Goal: Communication & Community: Answer question/provide support

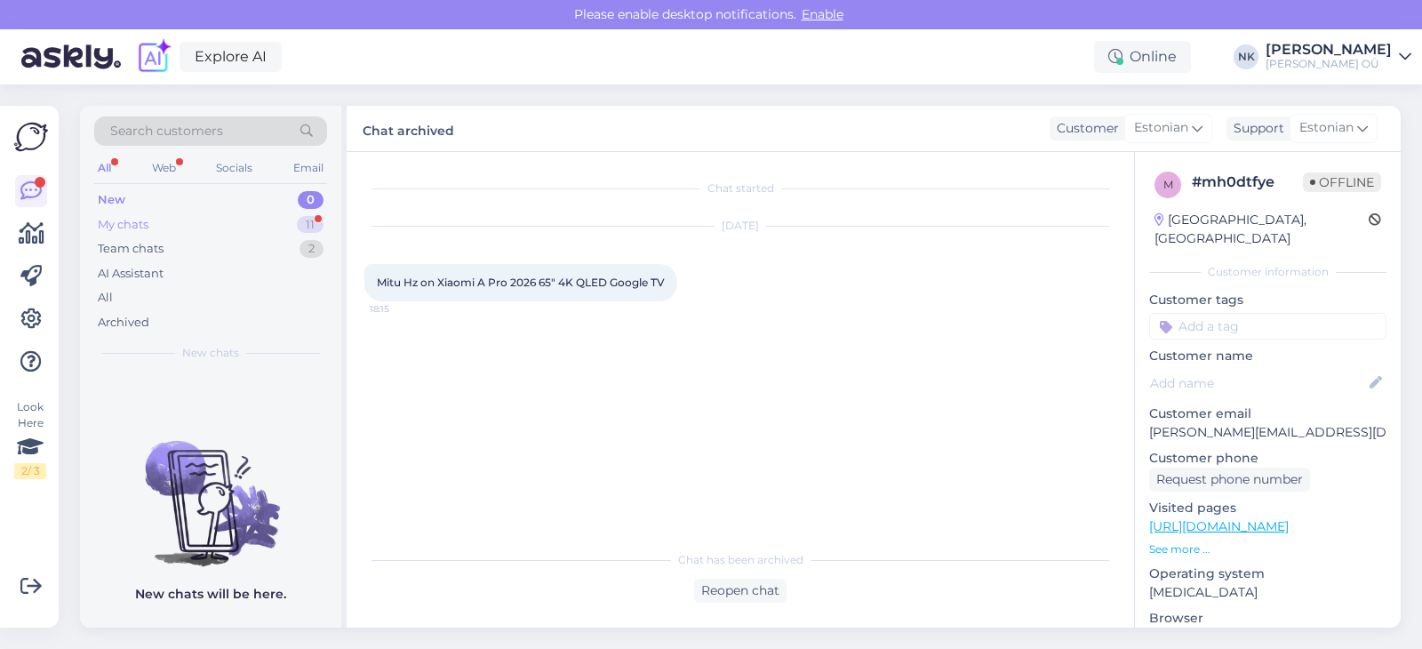
click at [231, 214] on div "My chats 11" at bounding box center [210, 224] width 233 height 25
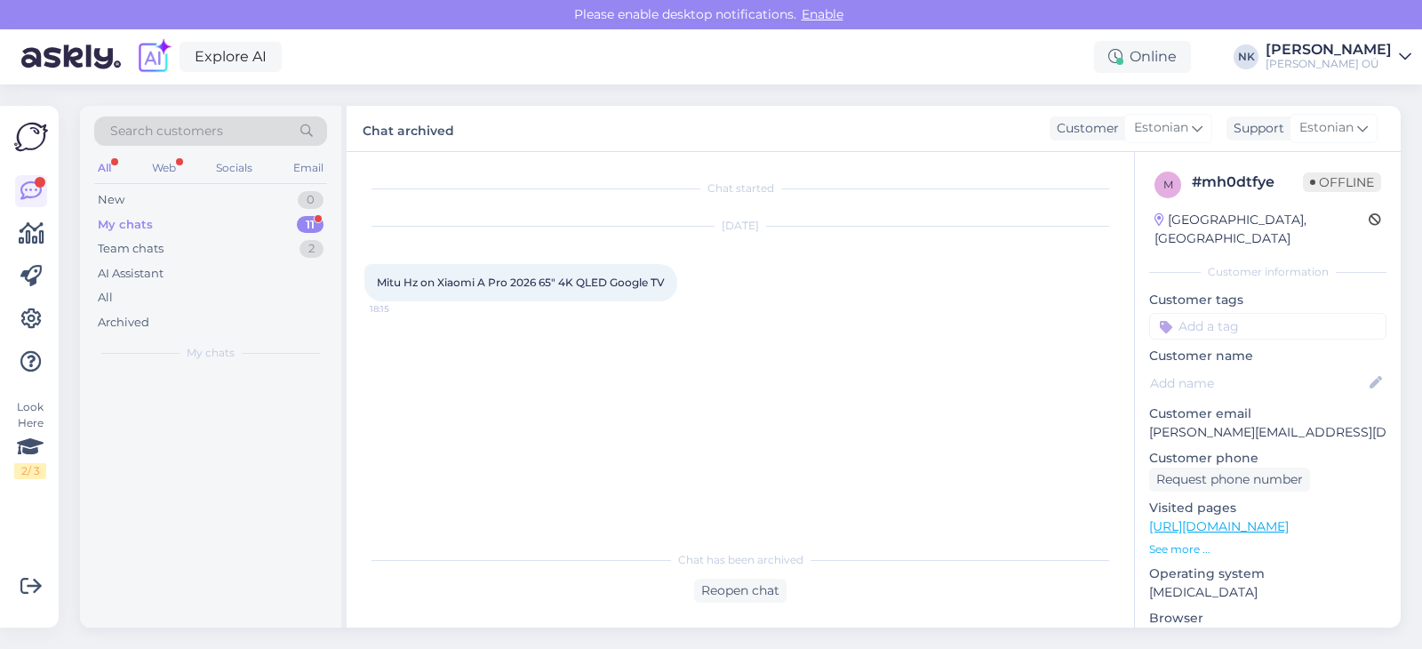
click at [231, 228] on div "My chats 11" at bounding box center [210, 224] width 233 height 25
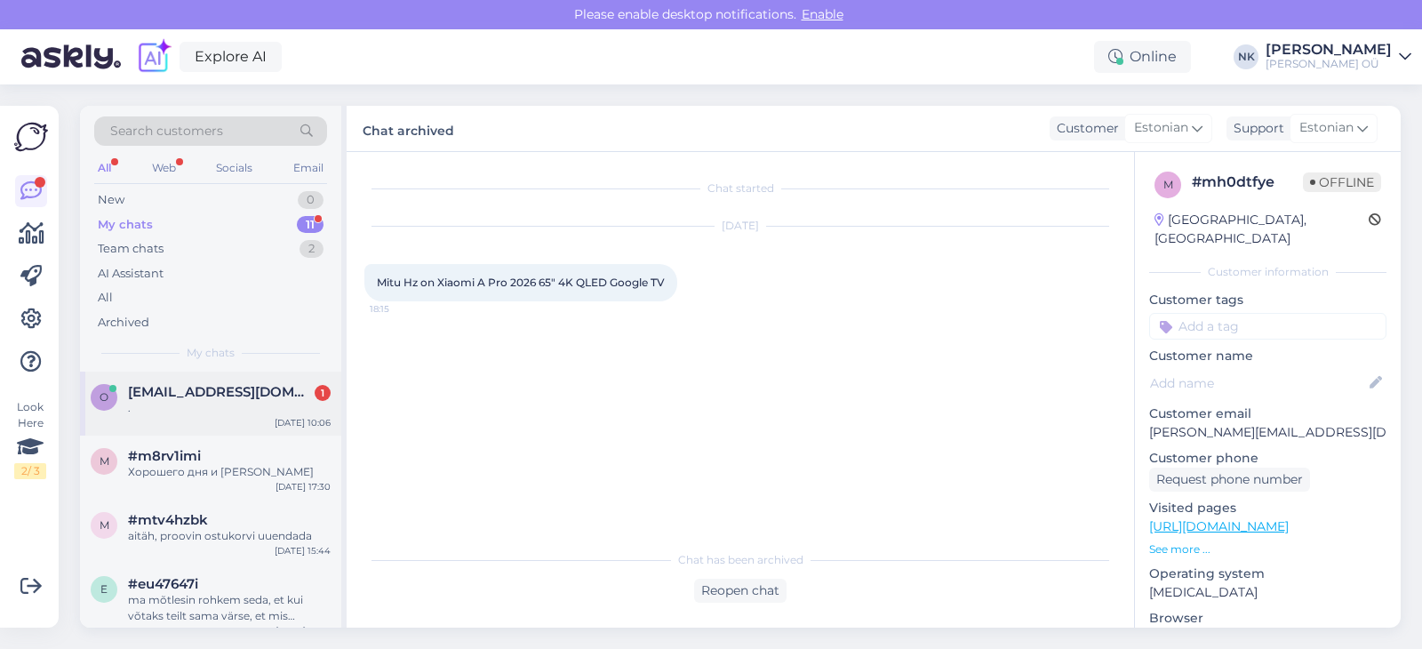
click at [237, 418] on div "o [EMAIL_ADDRESS][DOMAIN_NAME] 1 . [DATE] 10:06" at bounding box center [210, 403] width 261 height 64
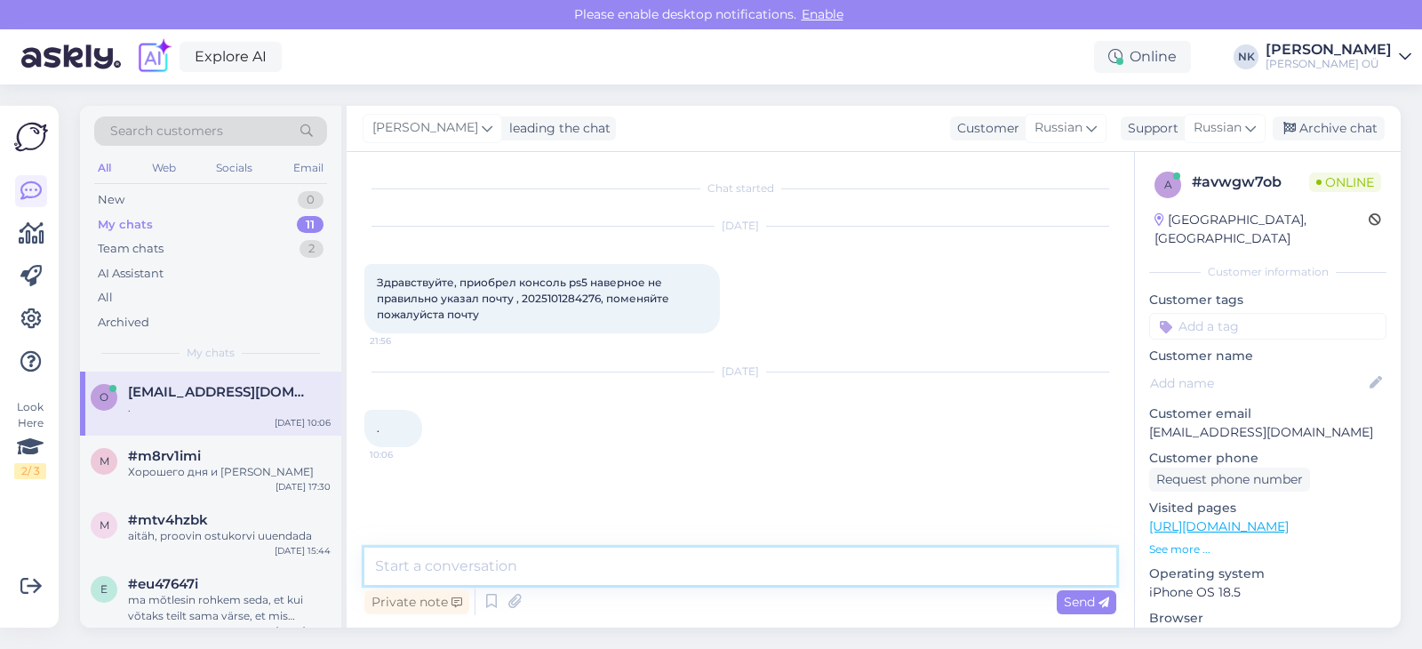
click at [532, 552] on textarea at bounding box center [740, 565] width 752 height 37
click at [534, 555] on textarea at bounding box center [740, 565] width 752 height 37
type textarea "P"
type textarea "Здравствуйте! Поменяли почту на правильную, указанную здесь"
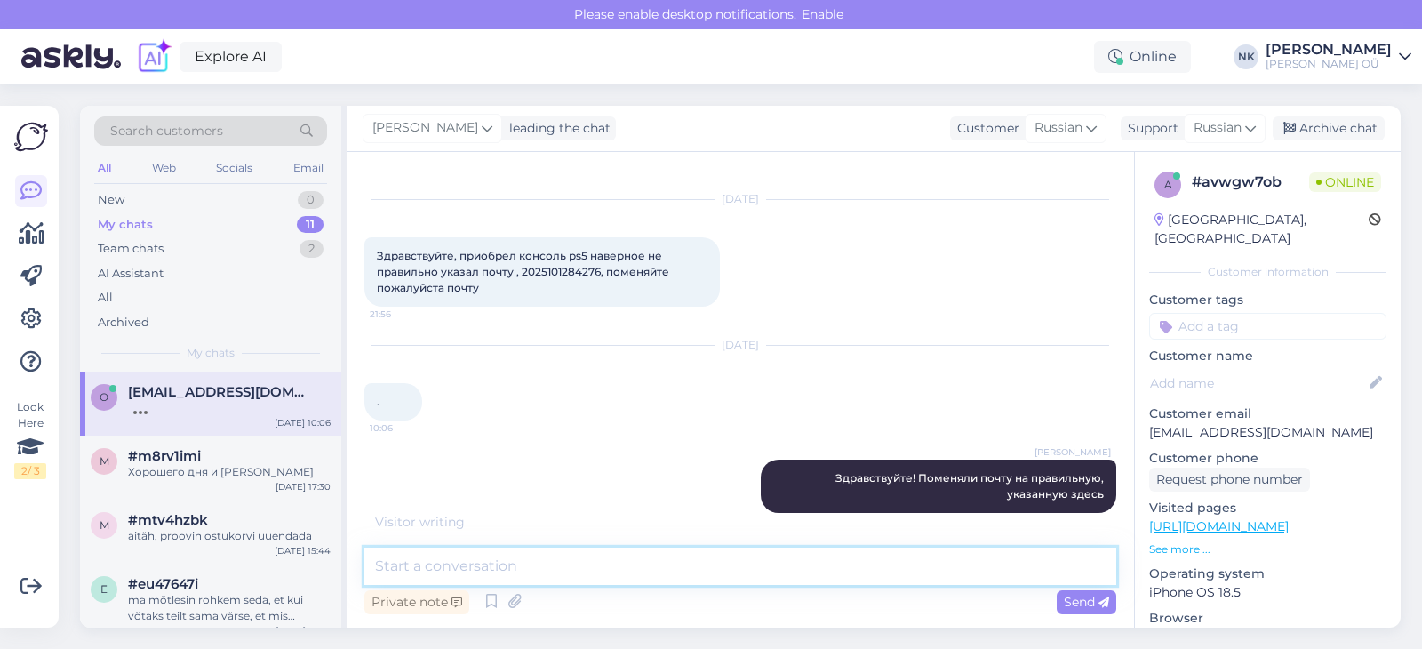
scroll to position [103, 0]
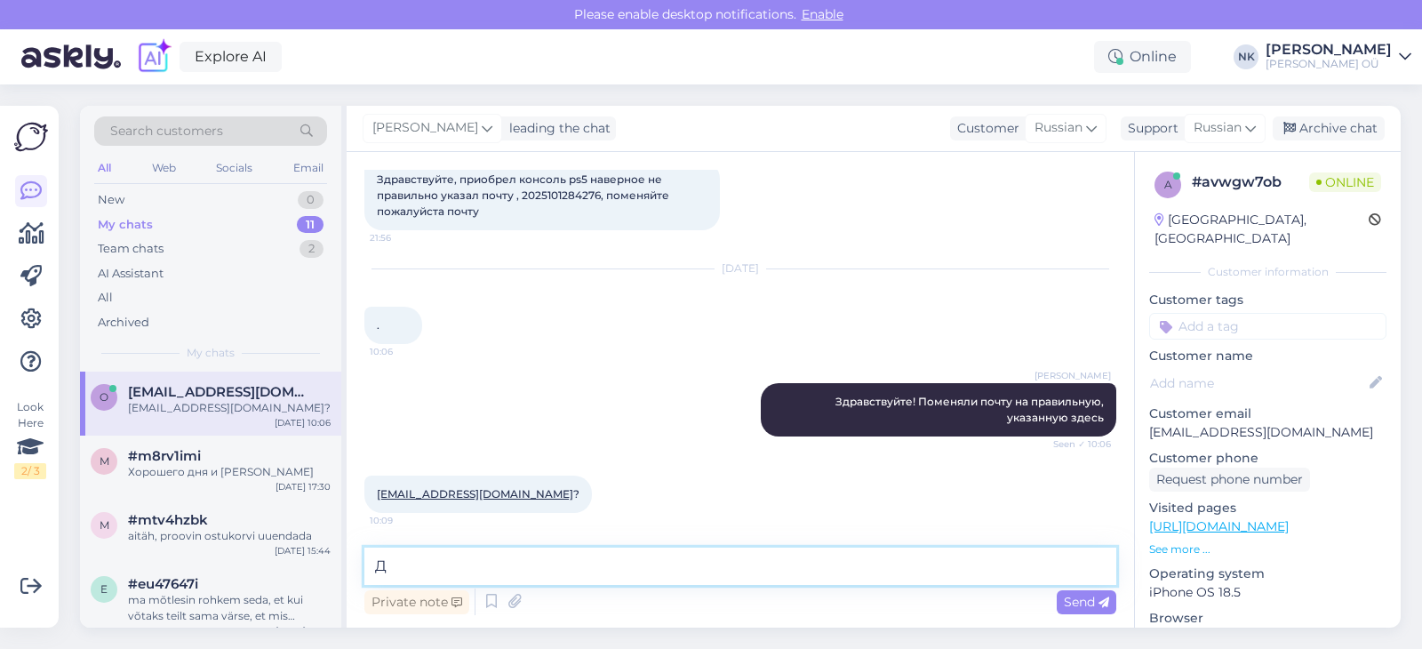
type textarea "Да"
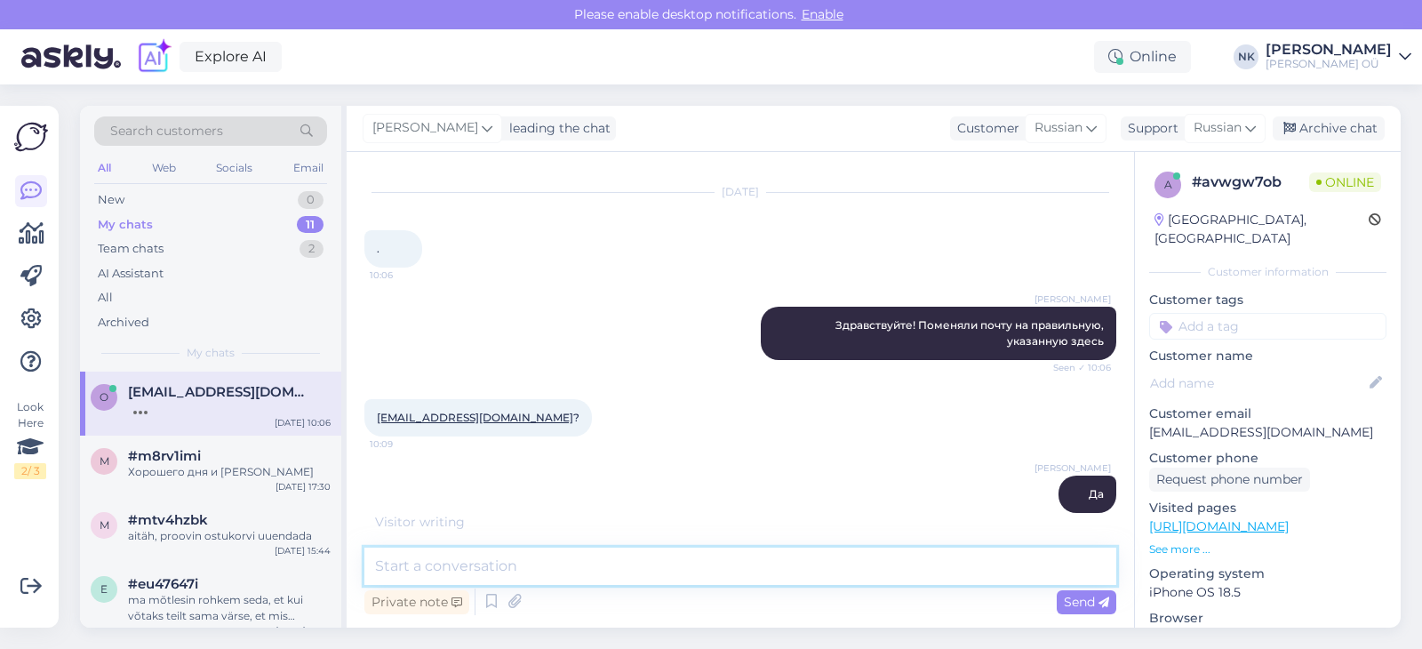
scroll to position [256, 0]
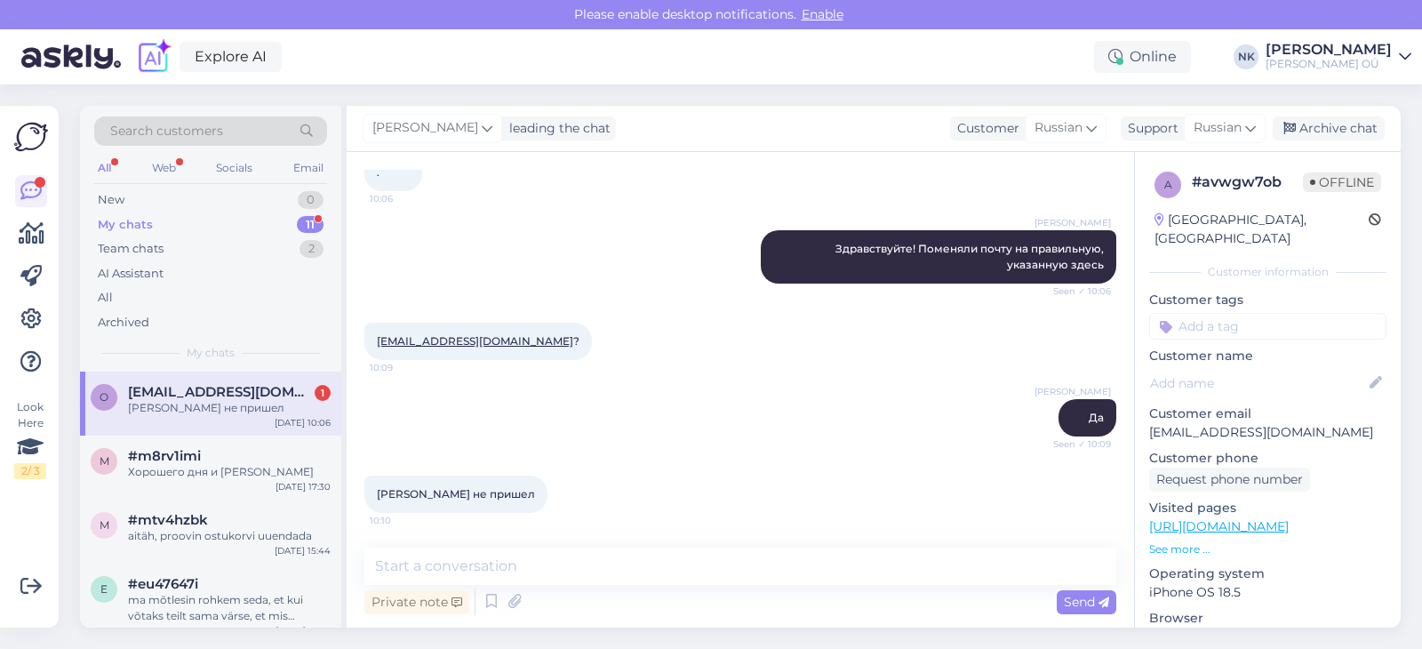
click at [157, 403] on div "[PERSON_NAME] не пришел" at bounding box center [229, 408] width 203 height 16
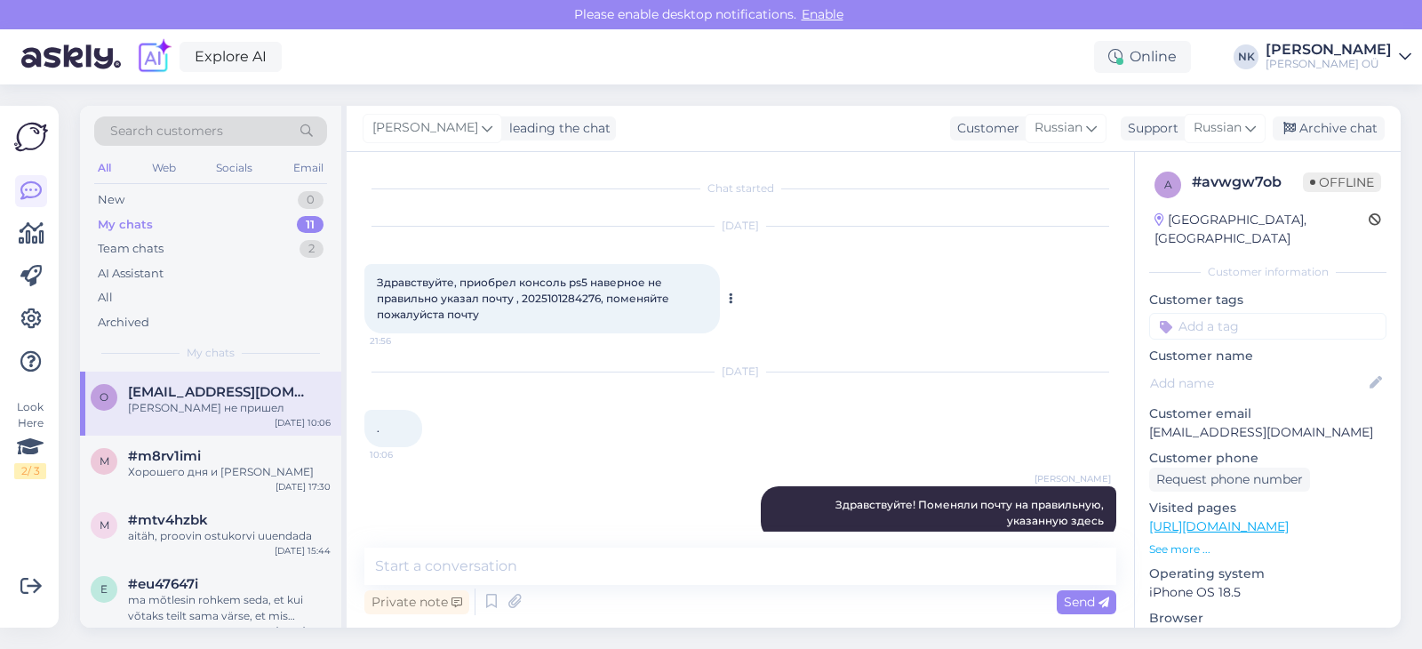
click at [554, 295] on span "Здравствуйте, приобрел консоль ps5 наверное не правильно указал почту , 2025101…" at bounding box center [524, 297] width 295 height 45
copy span "2025101284276"
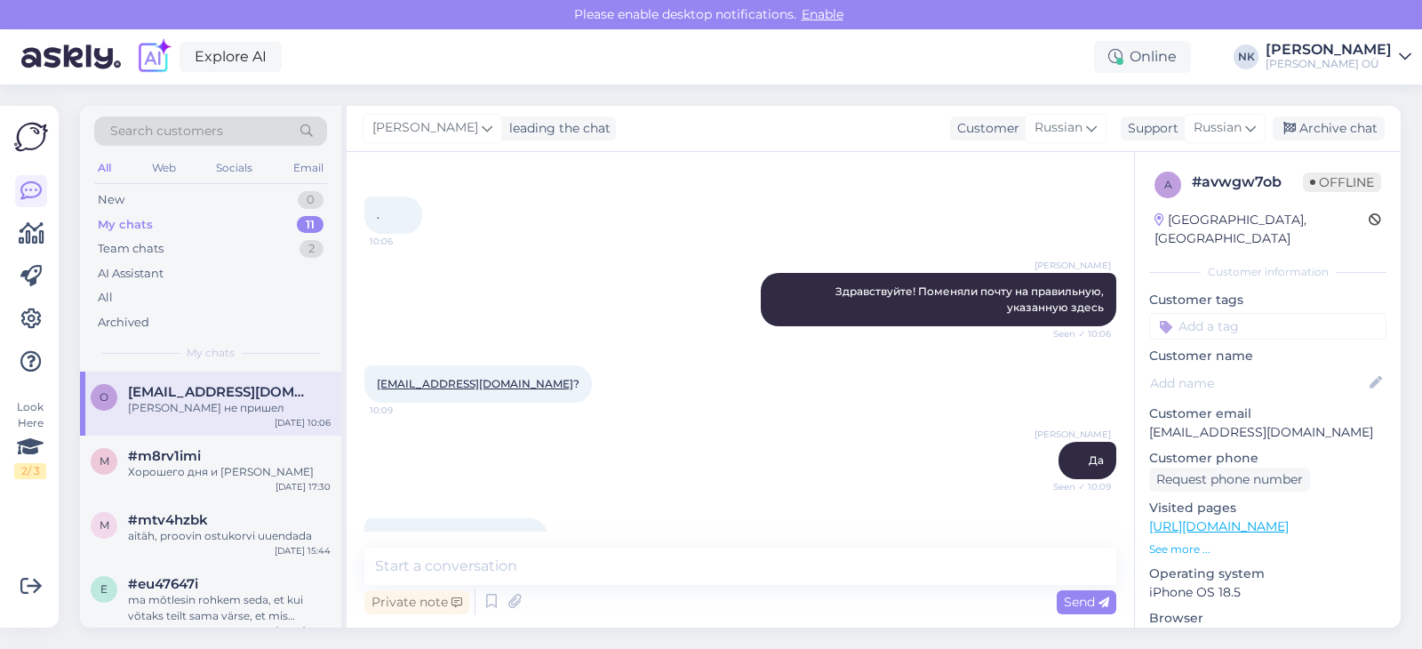
scroll to position [256, 0]
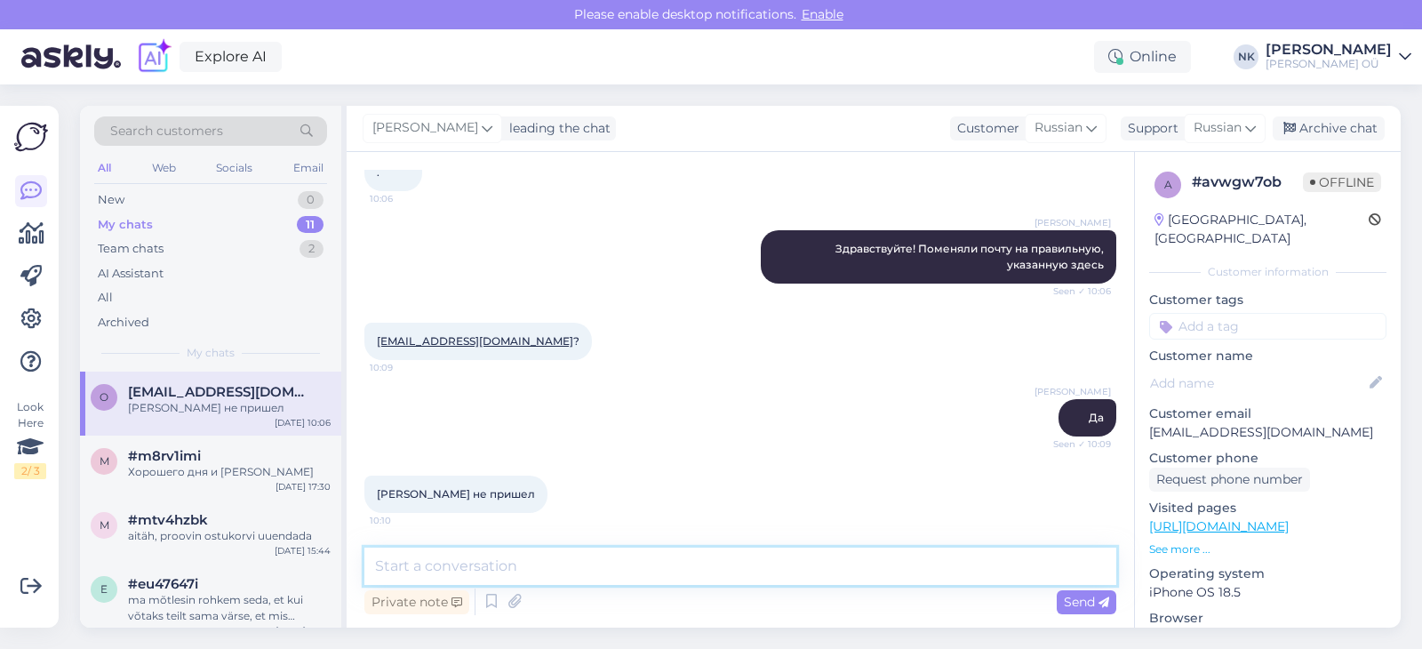
click at [589, 569] on textarea at bounding box center [740, 565] width 752 height 37
type textarea "Сейчас вышлю"
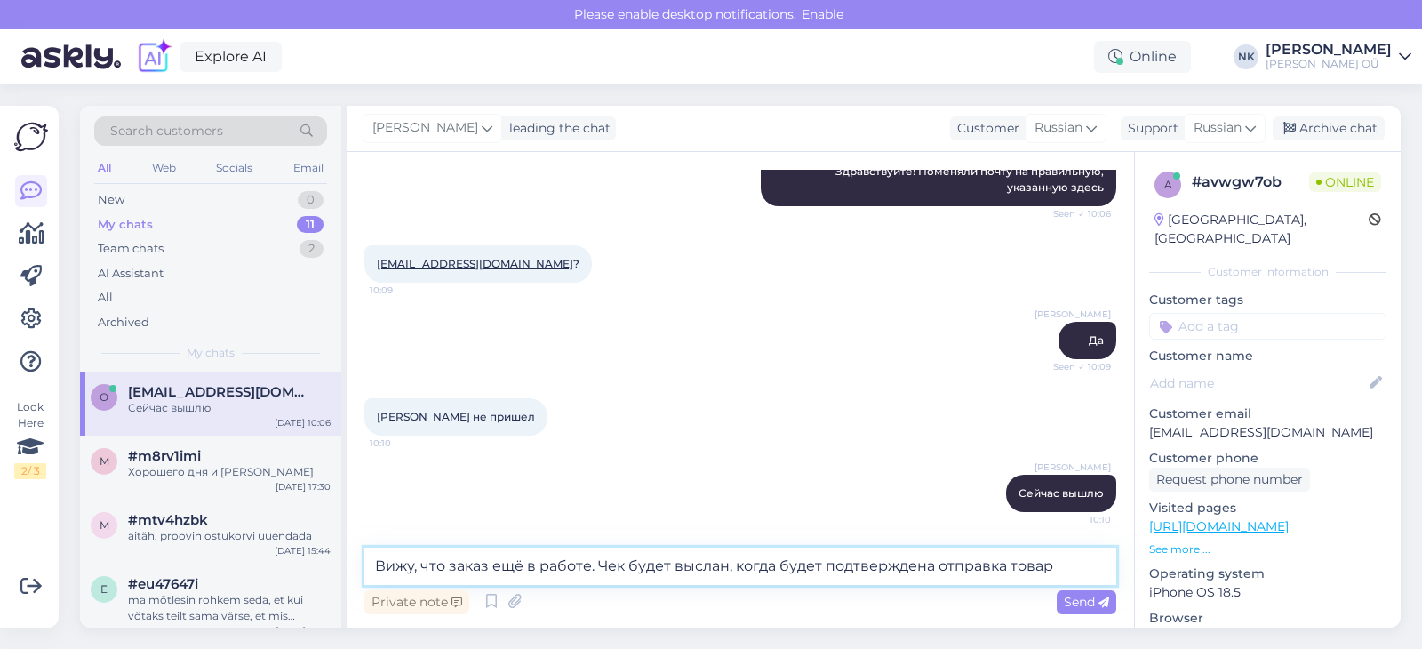
type textarea "Вижу, что заказ ещё в работе. Чек будет выслан, когда будет подтверждена отправ…"
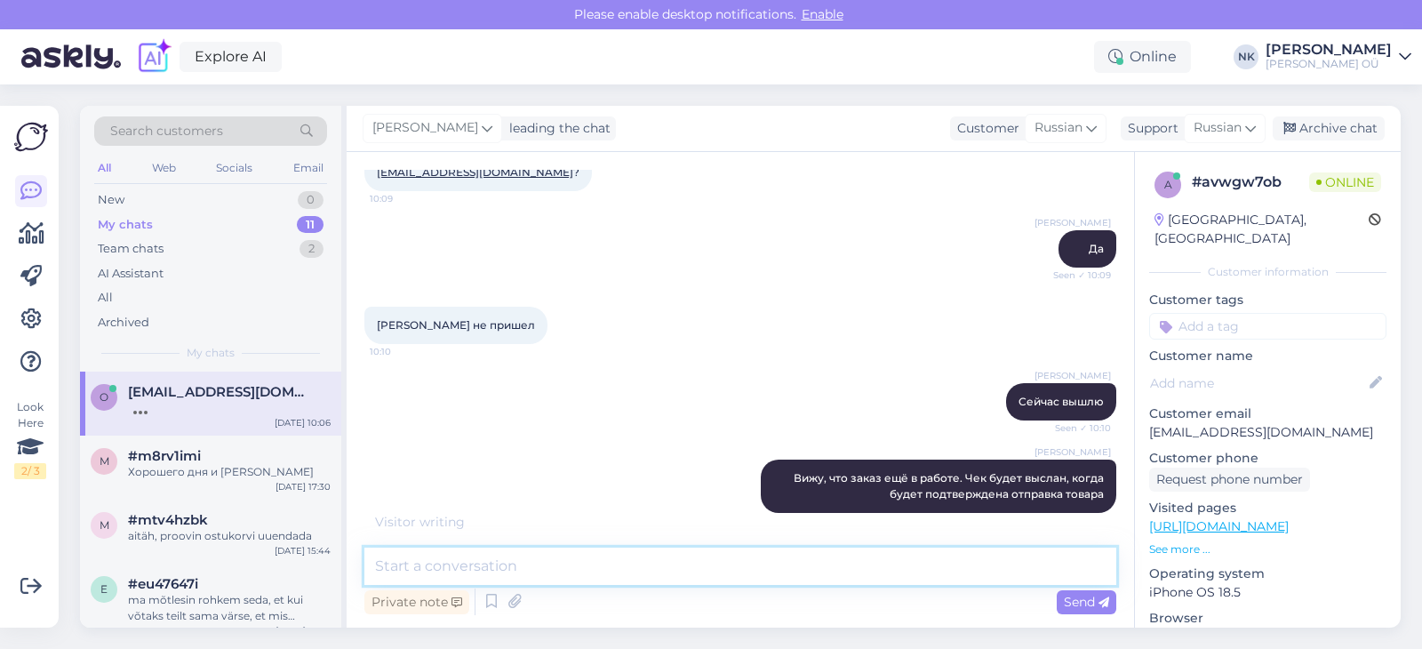
scroll to position [502, 0]
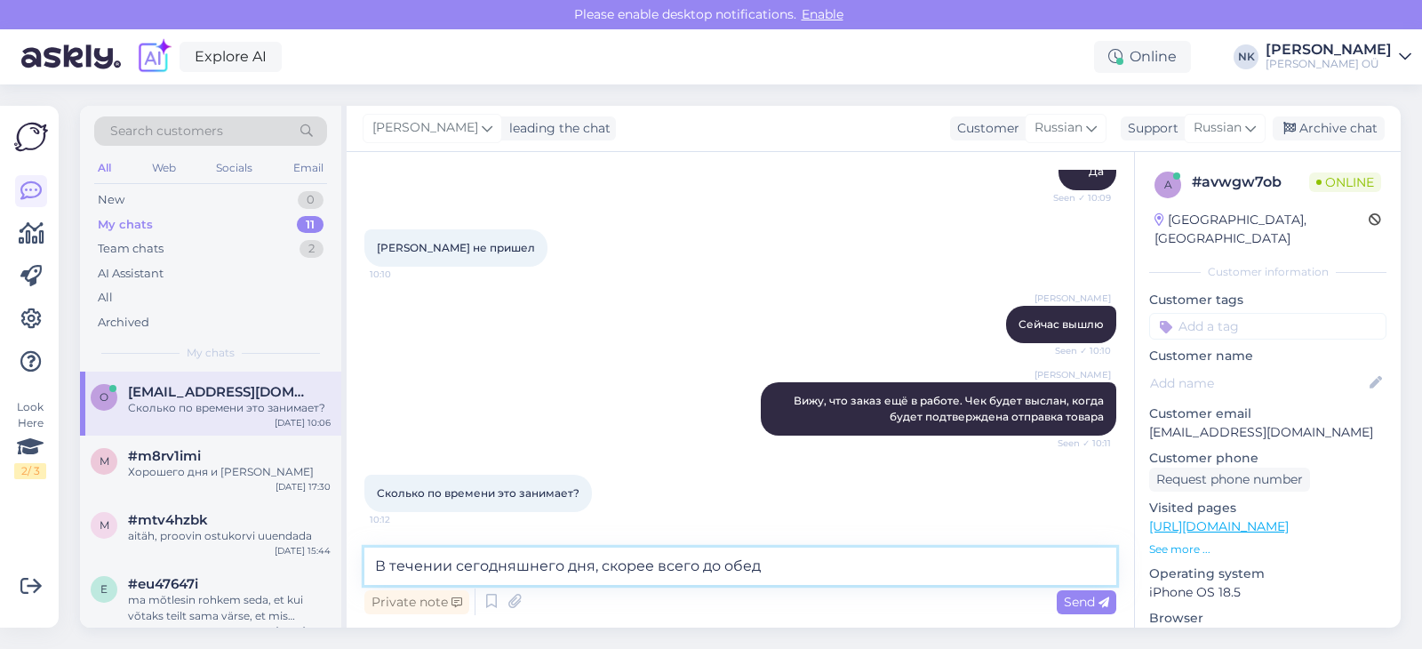
type textarea "В течении сегодняшнего дня, скорее всего до обеда"
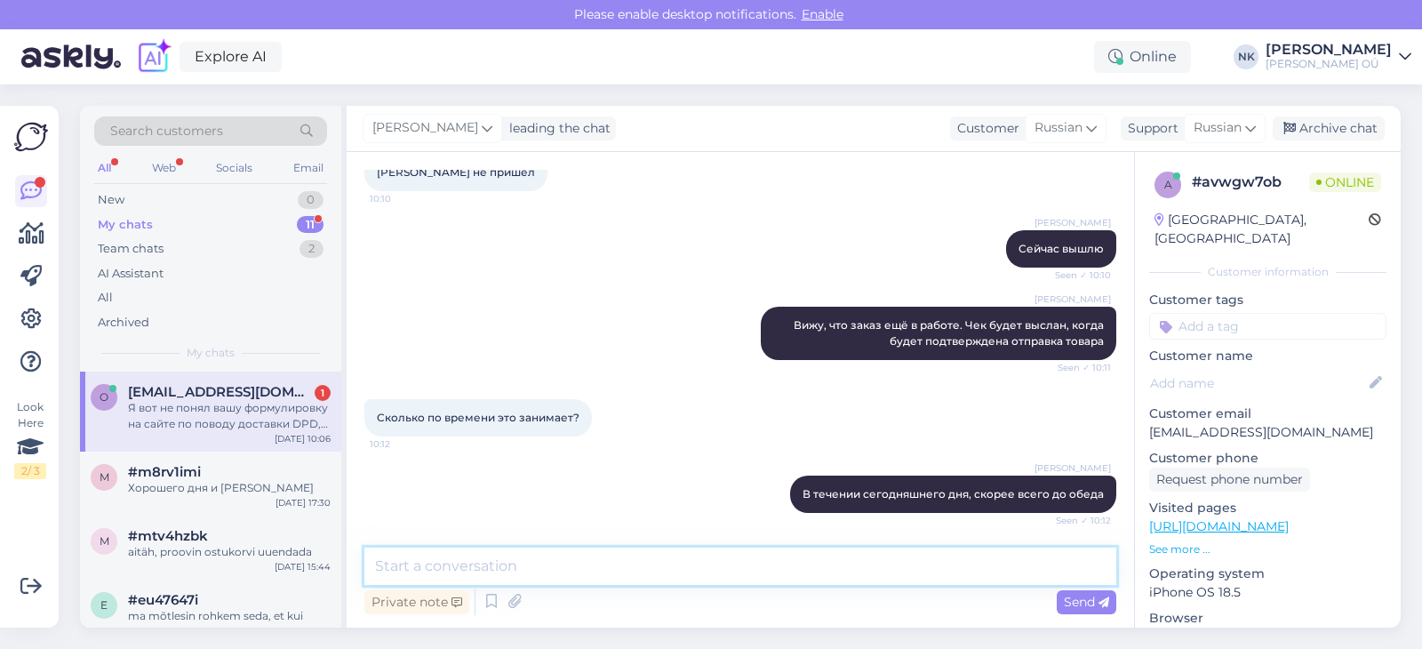
scroll to position [686, 0]
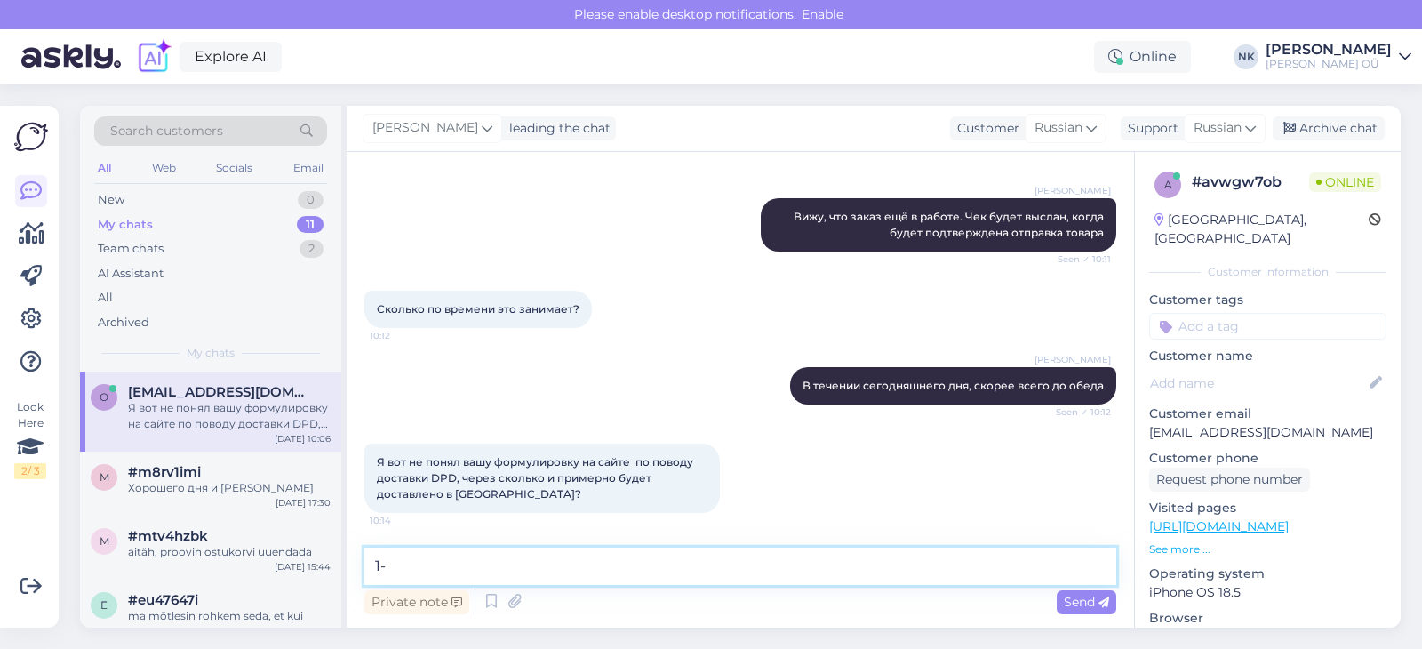
type textarea "1"
type textarea "Доставка занимает 1-4 рабочих дня"
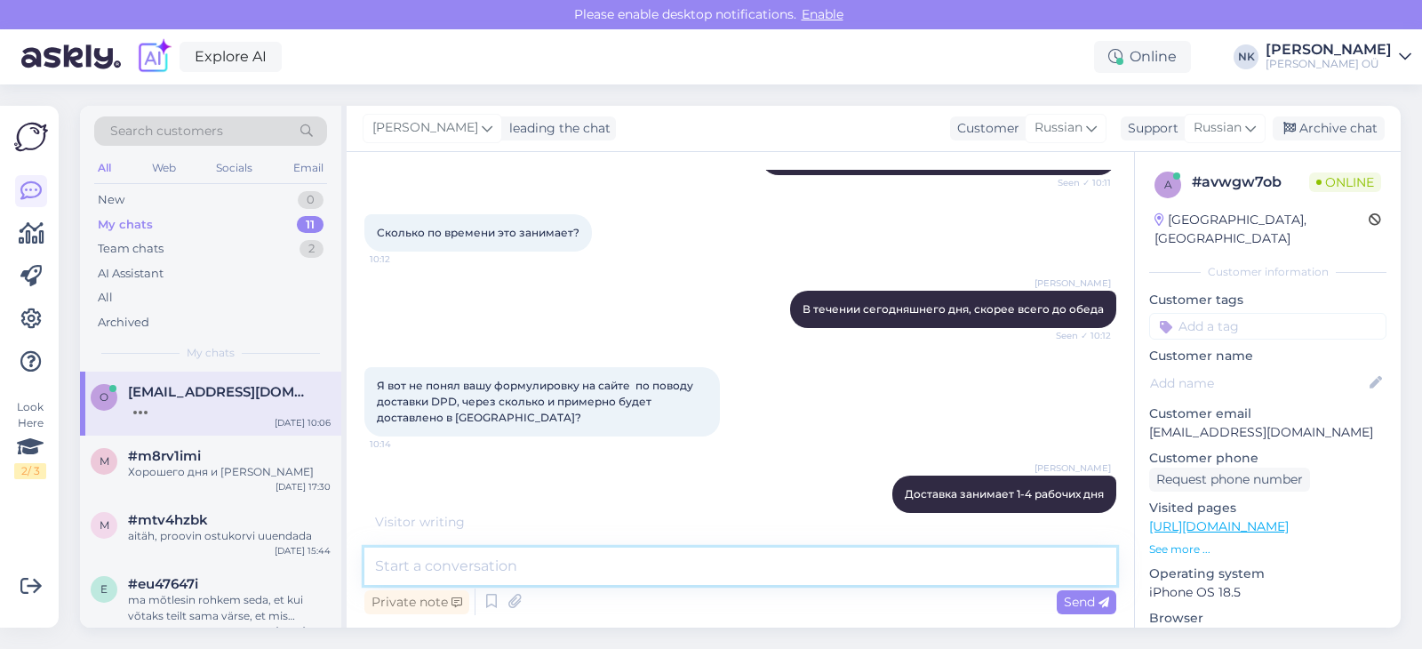
scroll to position [840, 0]
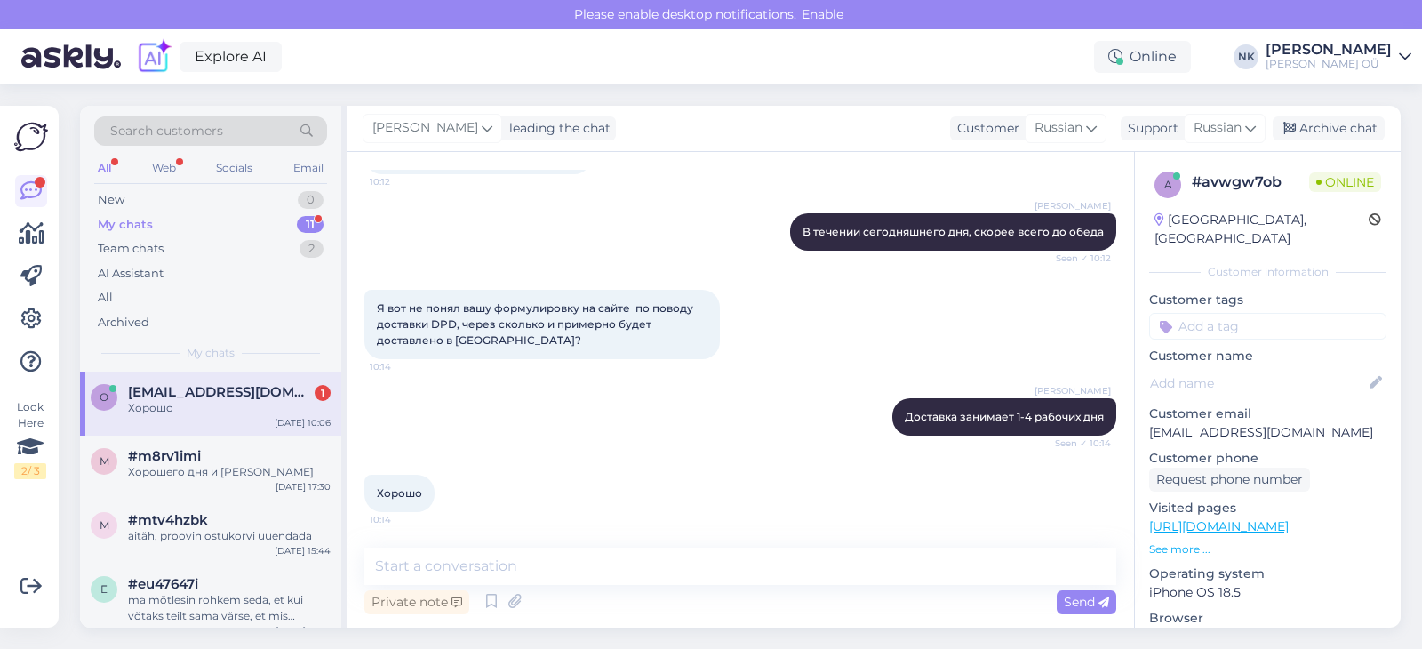
click at [227, 404] on div "Хорошо" at bounding box center [229, 408] width 203 height 16
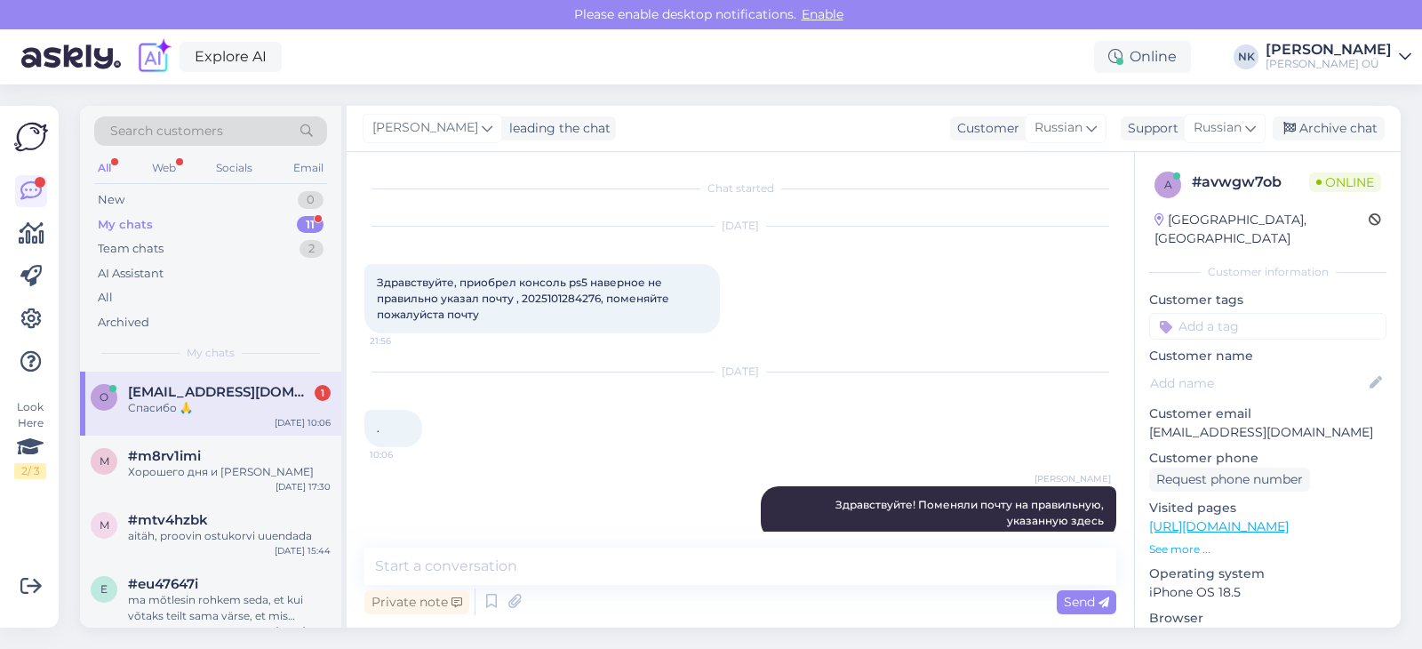
scroll to position [915, 0]
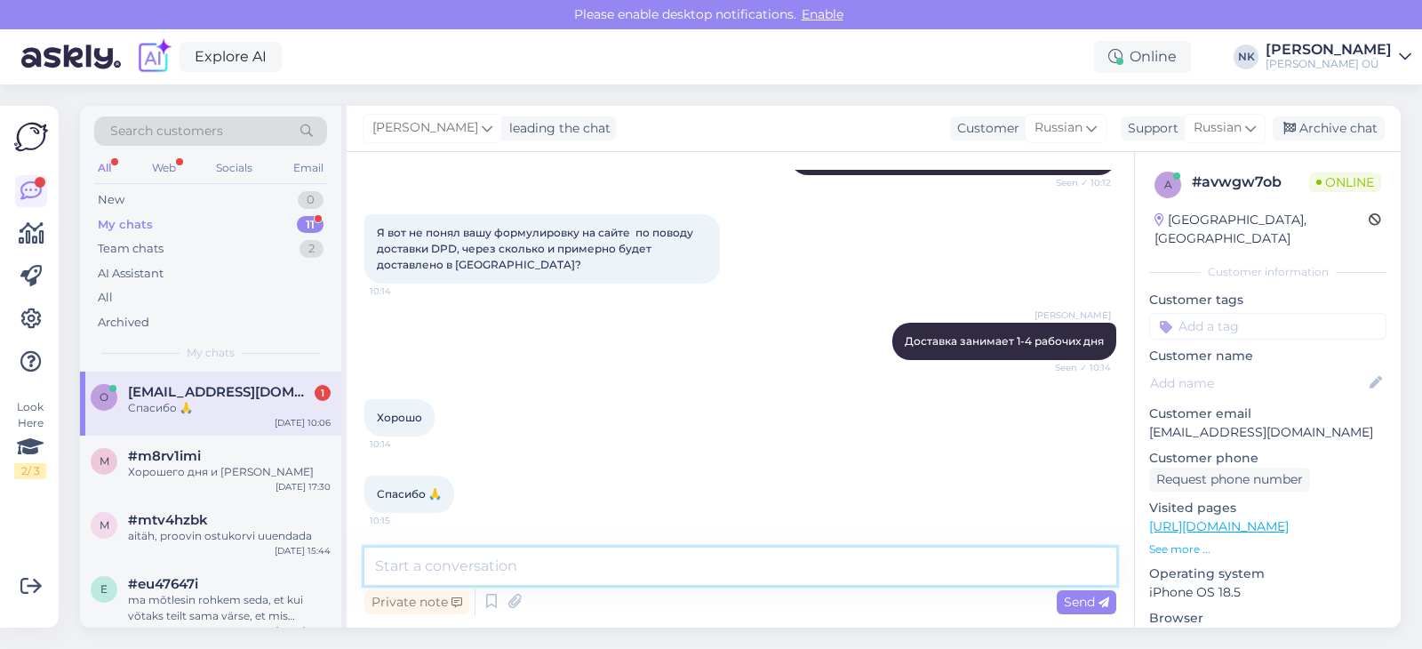
click at [576, 560] on textarea at bounding box center [740, 565] width 752 height 37
type textarea "Пожалуйста"
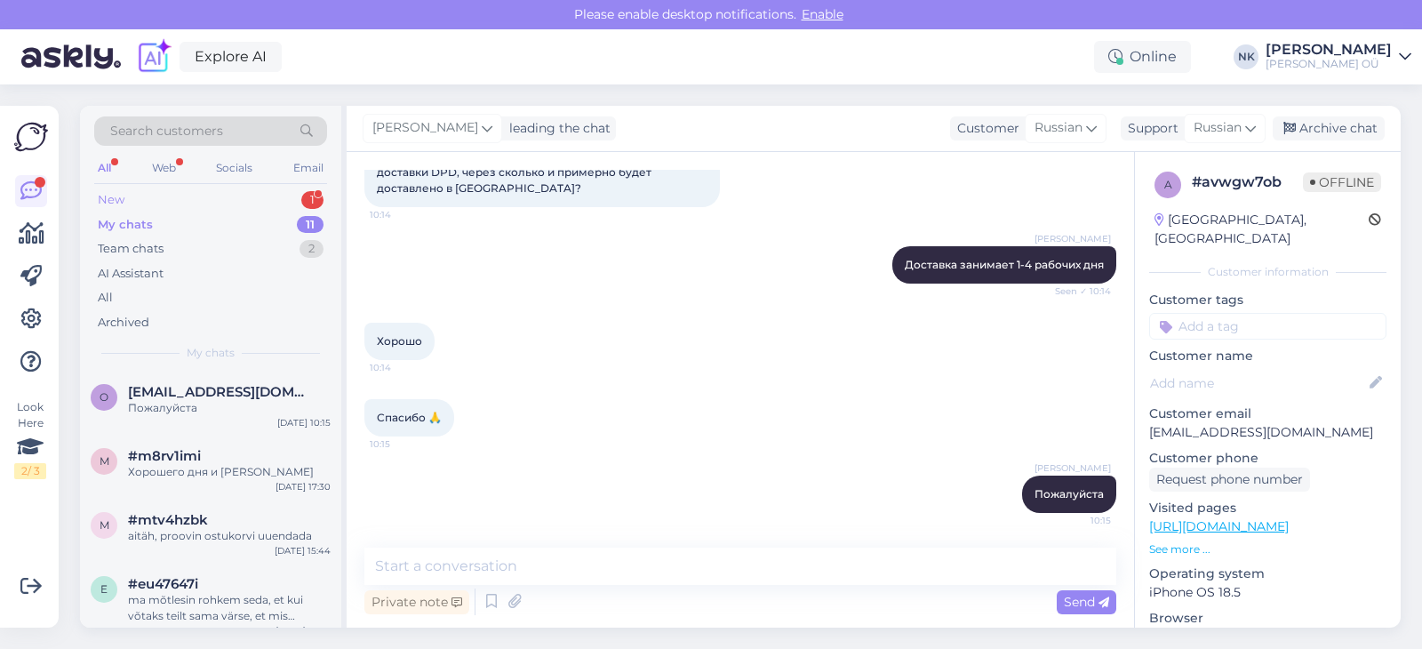
click at [267, 203] on div "New 1" at bounding box center [210, 199] width 233 height 25
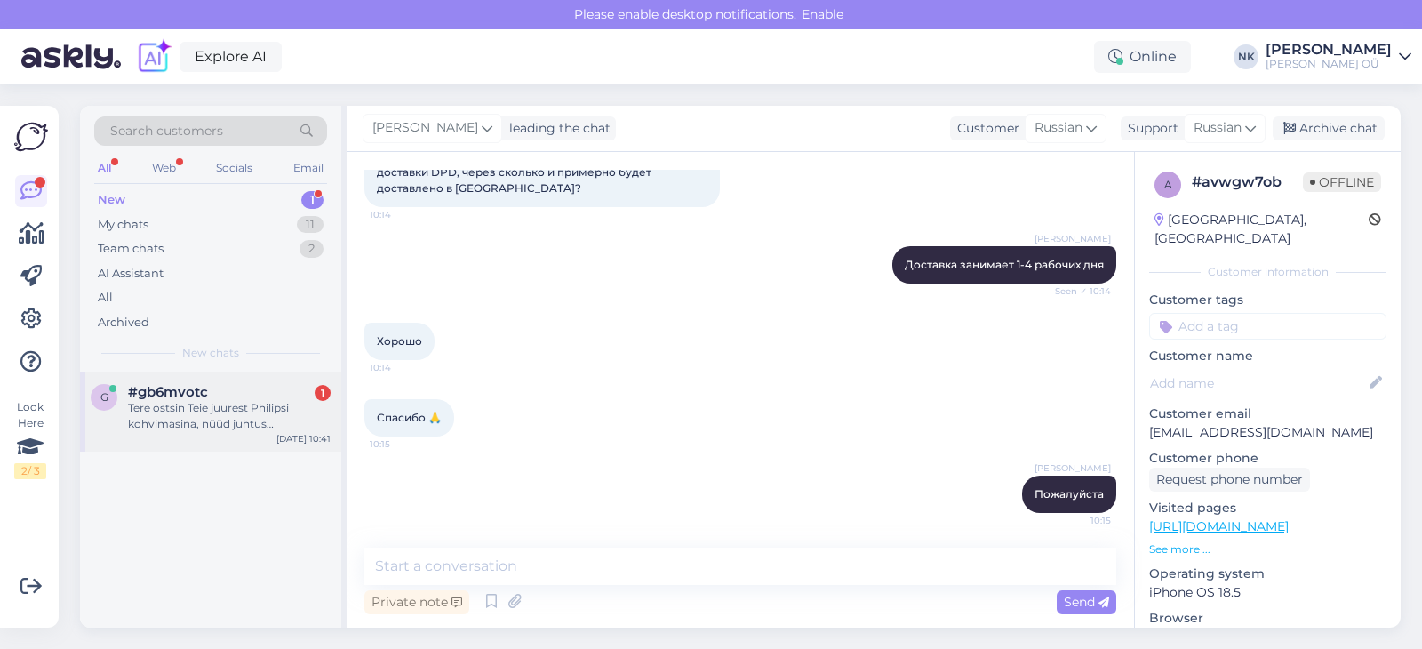
click at [150, 416] on div "Tere ostsin Teie juurest Philipsi kohvimasina, nüüd juhtus kindlustusjuhtum - s…" at bounding box center [229, 416] width 203 height 32
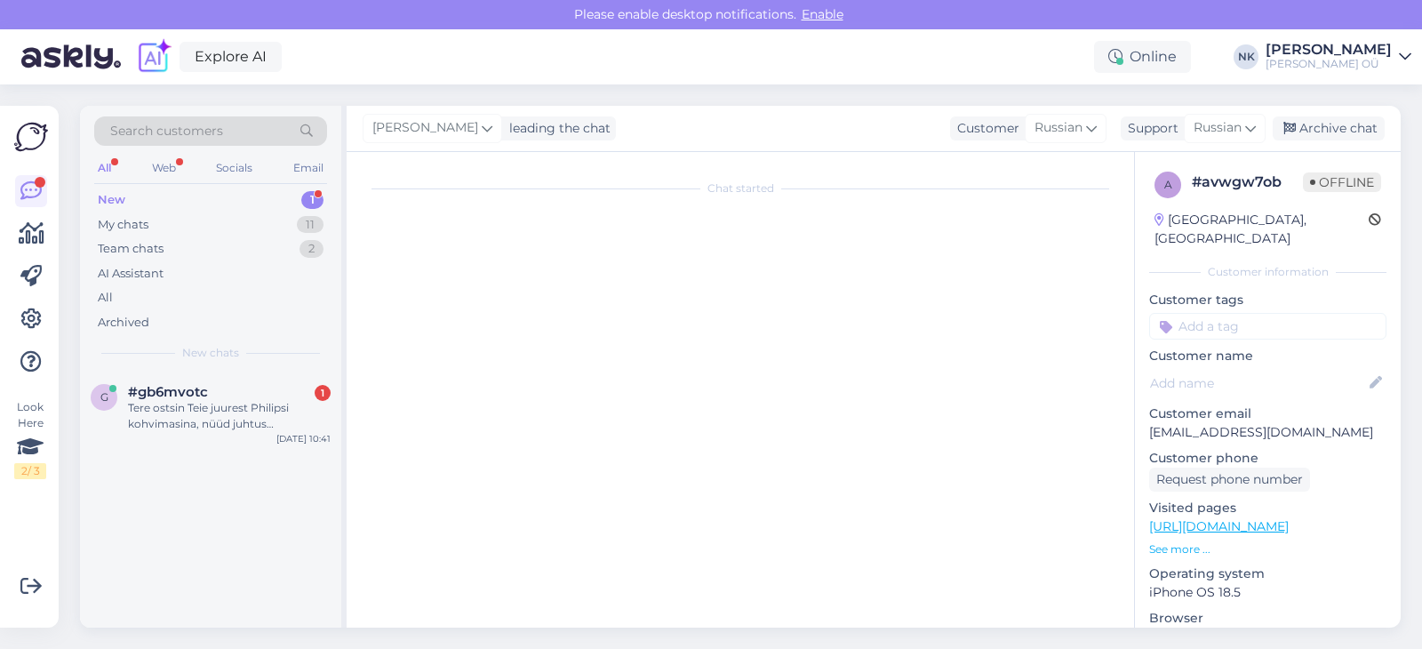
scroll to position [0, 0]
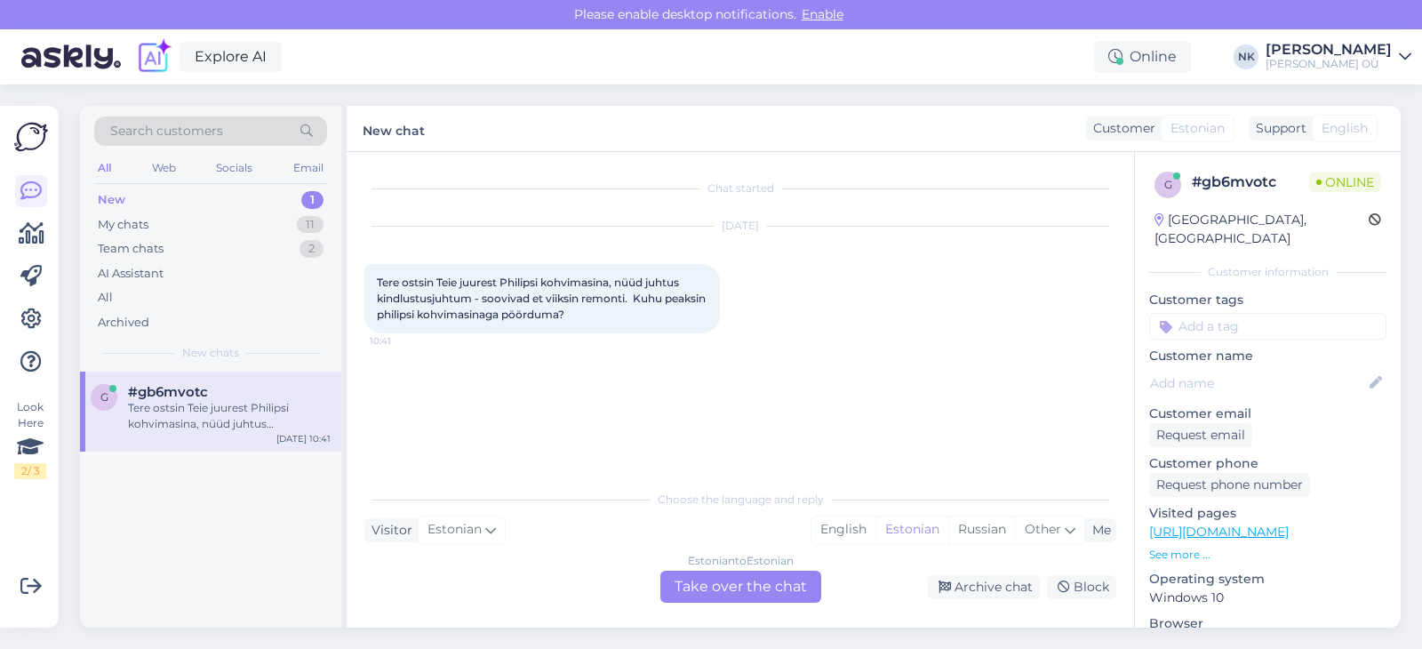
click at [693, 593] on div "Estonian to Estonian Take over the chat" at bounding box center [740, 586] width 161 height 32
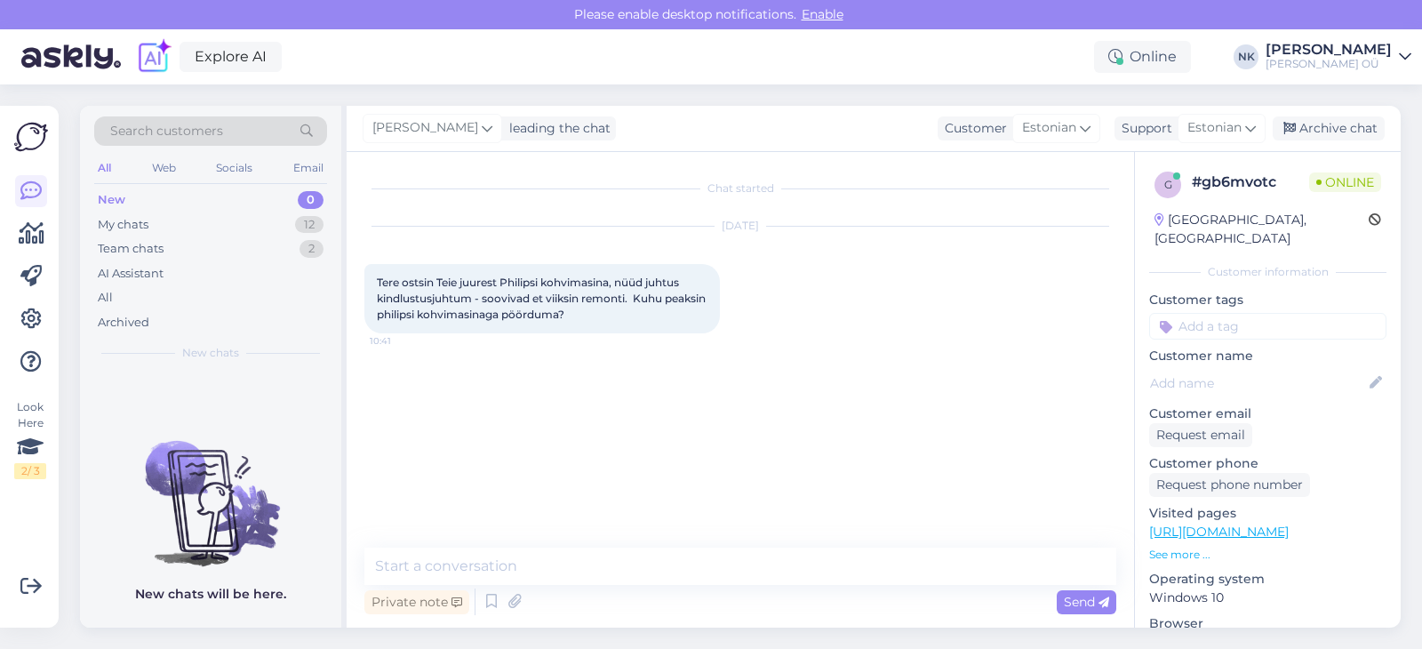
click at [517, 586] on div "Private note Send" at bounding box center [740, 602] width 752 height 34
click at [516, 562] on textarea at bounding box center [740, 565] width 752 height 37
click at [1226, 523] on link "[URL][DOMAIN_NAME]" at bounding box center [1218, 531] width 139 height 16
click at [559, 549] on textarea "Tere" at bounding box center [740, 565] width 752 height 37
click at [560, 561] on textarea "Tere" at bounding box center [740, 565] width 752 height 37
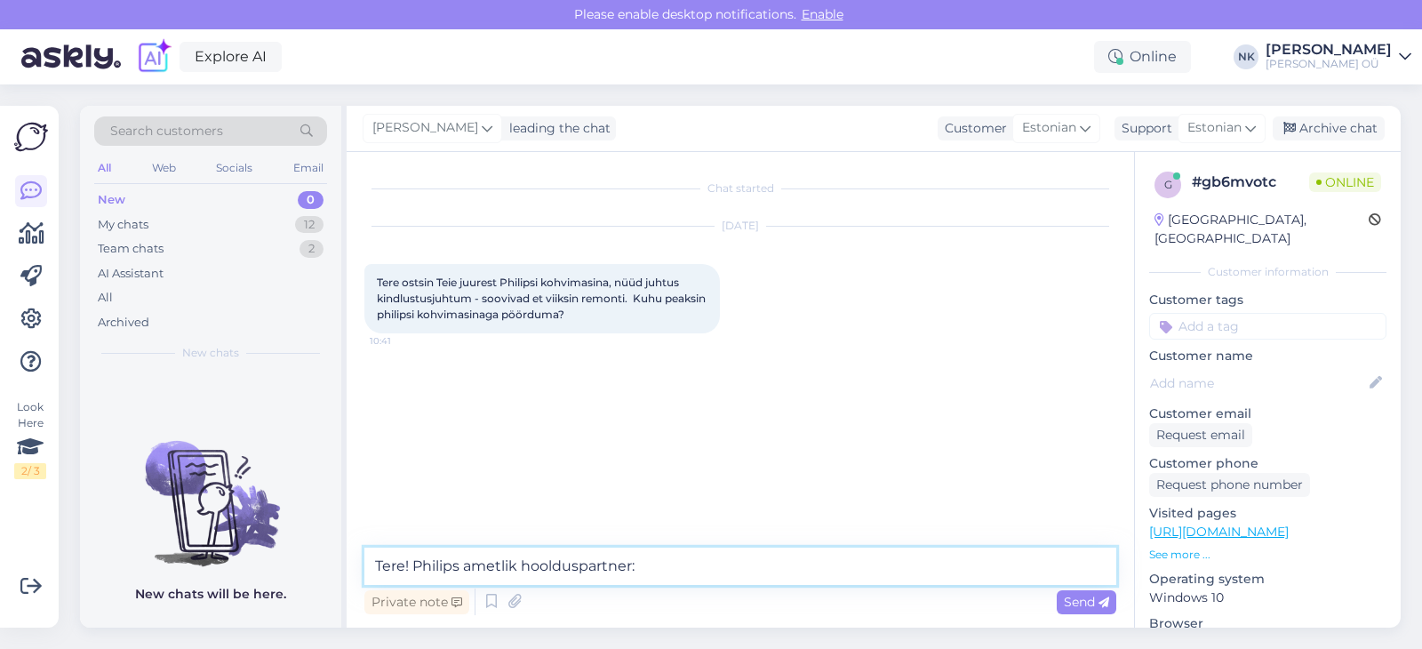
paste textarea "[URL][DOMAIN_NAME]"
type textarea "Tere! Philips ametlik hoolduspartner: [URL][DOMAIN_NAME]"
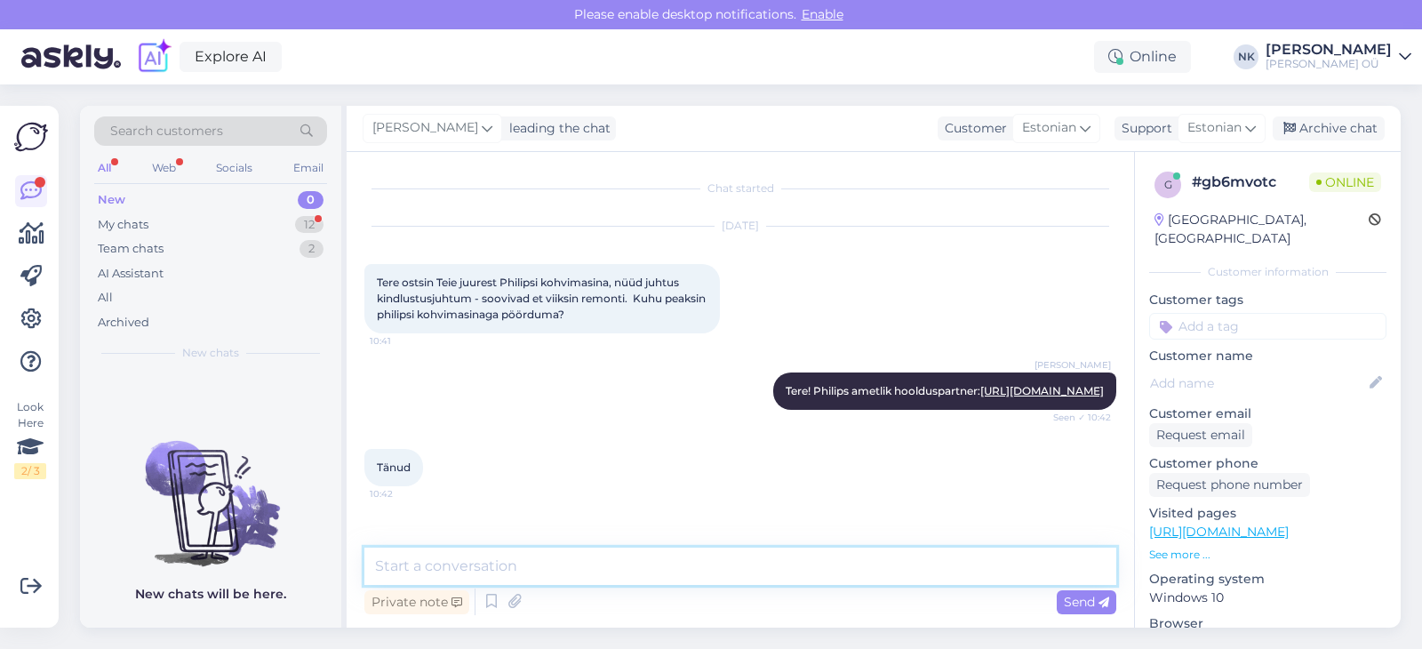
click at [420, 558] on textarea at bounding box center [740, 565] width 752 height 37
type textarea "Palun"
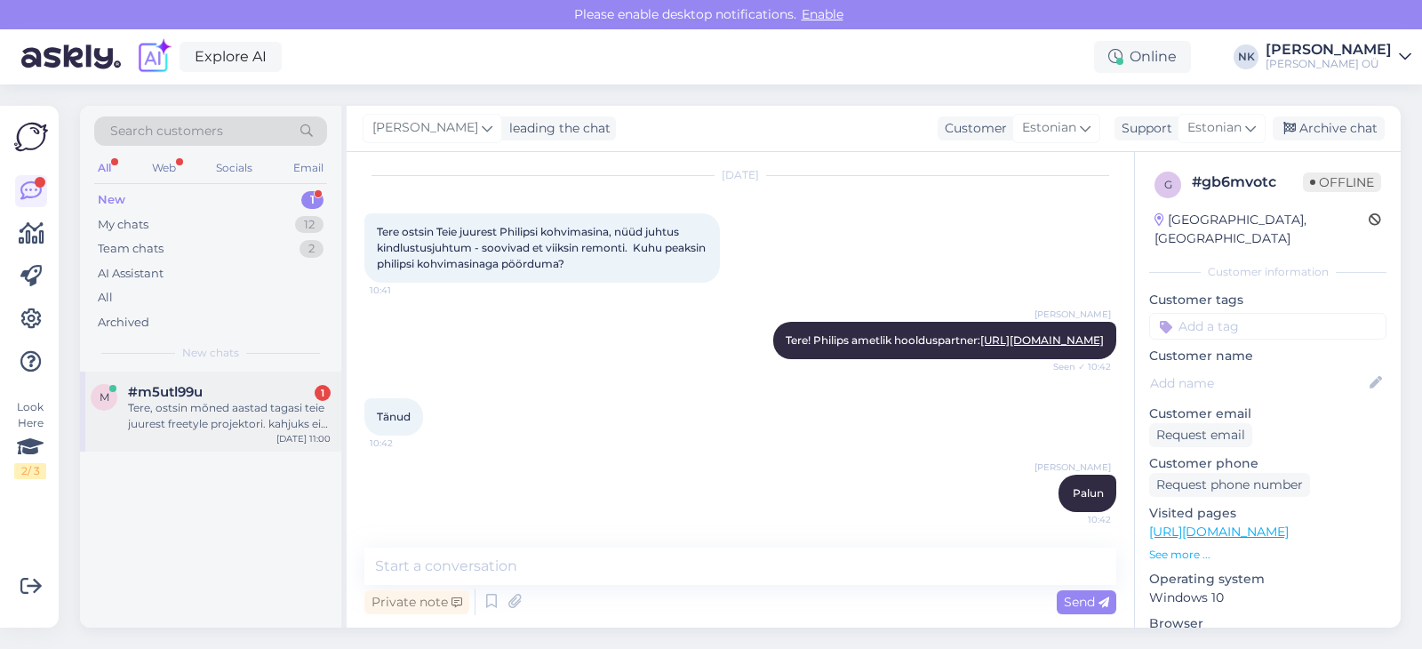
click at [307, 404] on div "Tere, ostsin mõned aastad tagasi teie juurest freetyle projektori. kahjuks ei l…" at bounding box center [229, 416] width 203 height 32
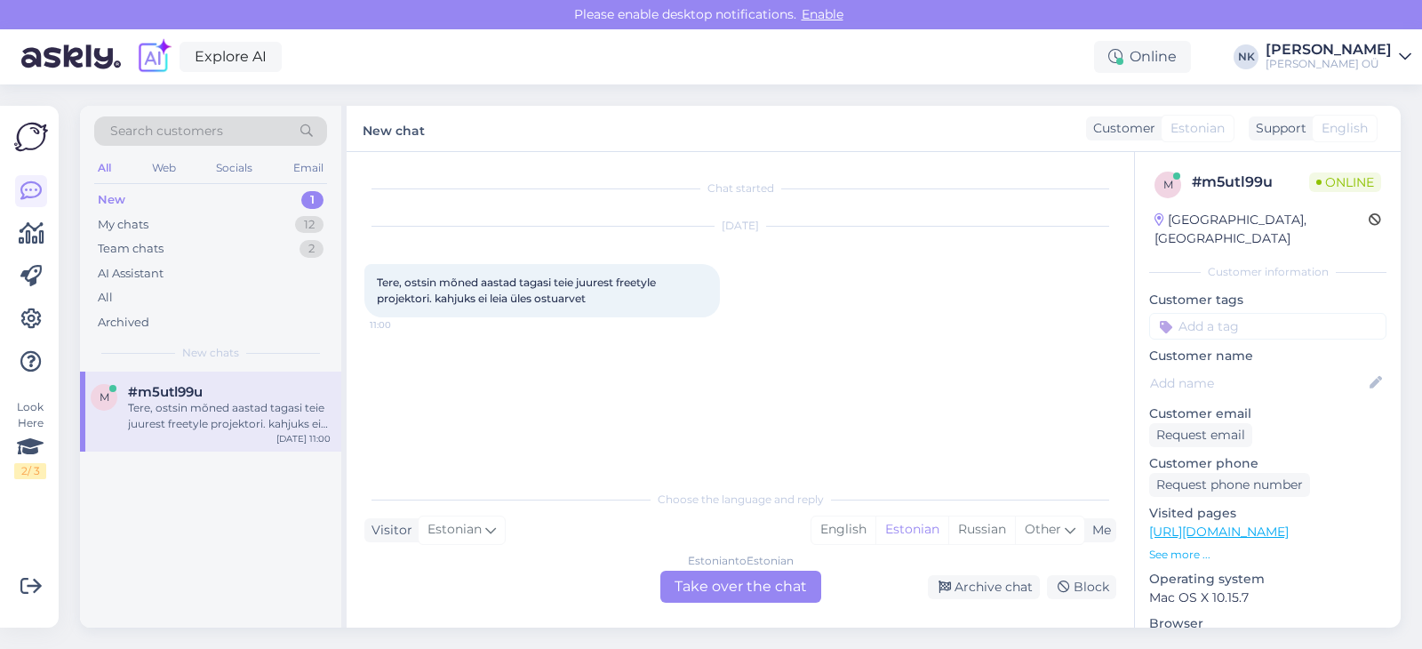
scroll to position [0, 0]
click at [751, 604] on div "Chat started [DATE] Tere, ostsin mõned aastad tagasi teie juurest freetyle proj…" at bounding box center [740, 389] width 787 height 475
click at [745, 596] on div "Estonian to Estonian Take over the chat" at bounding box center [740, 586] width 161 height 32
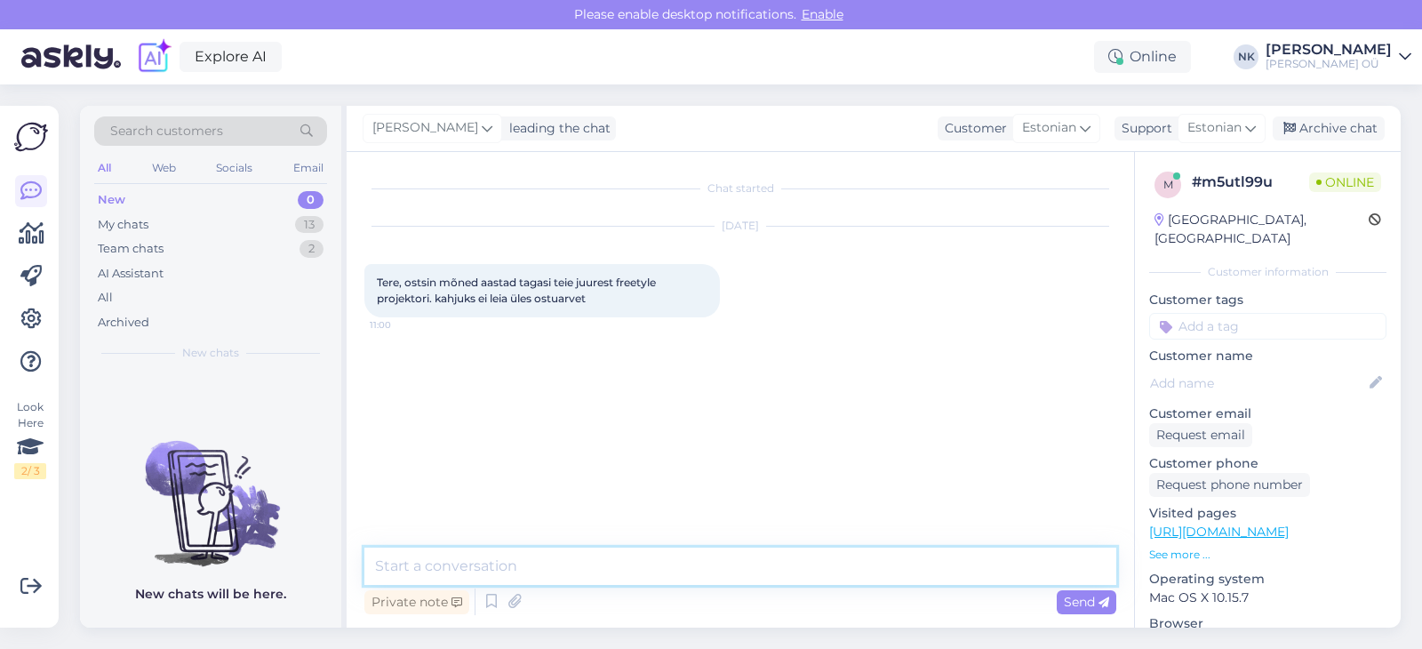
click at [668, 565] on textarea at bounding box center [740, 565] width 752 height 37
click at [668, 565] on textarea "Еу" at bounding box center [740, 565] width 752 height 37
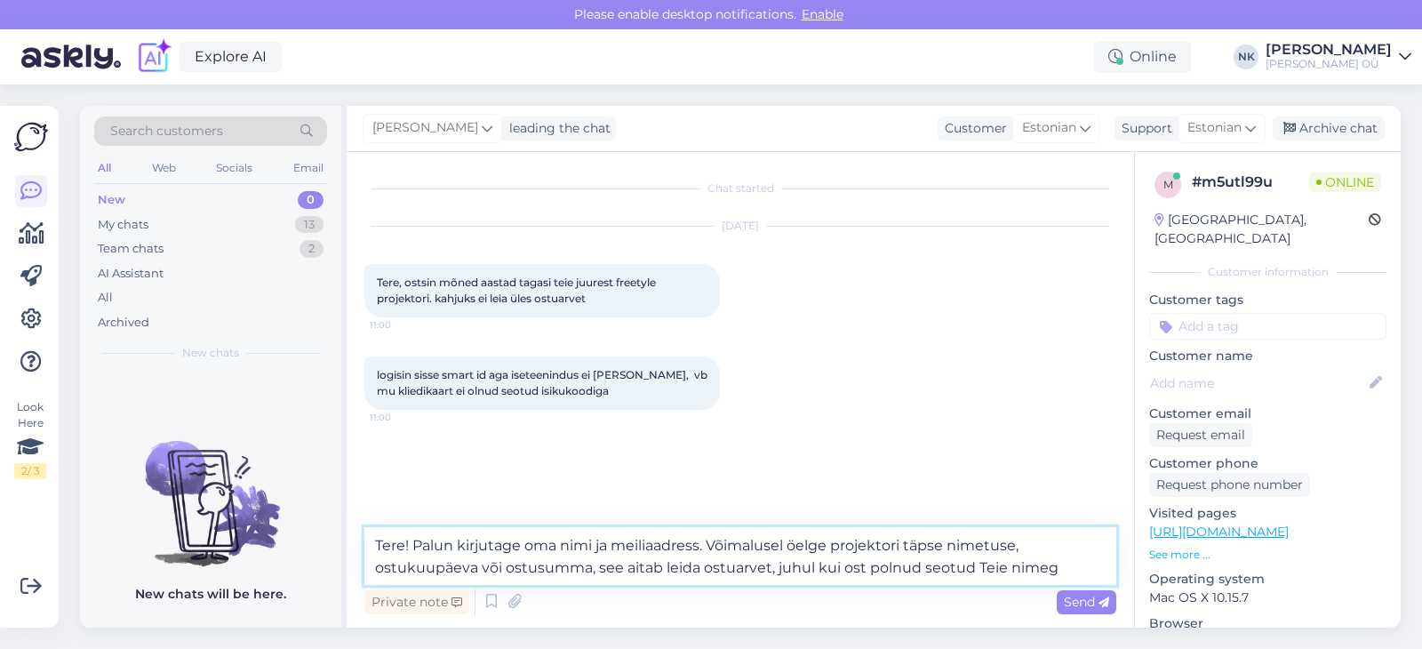
type textarea "Tere! Palun kirjutage oma nimi ja meiliaadress. Võimalusel öelge projektori täp…"
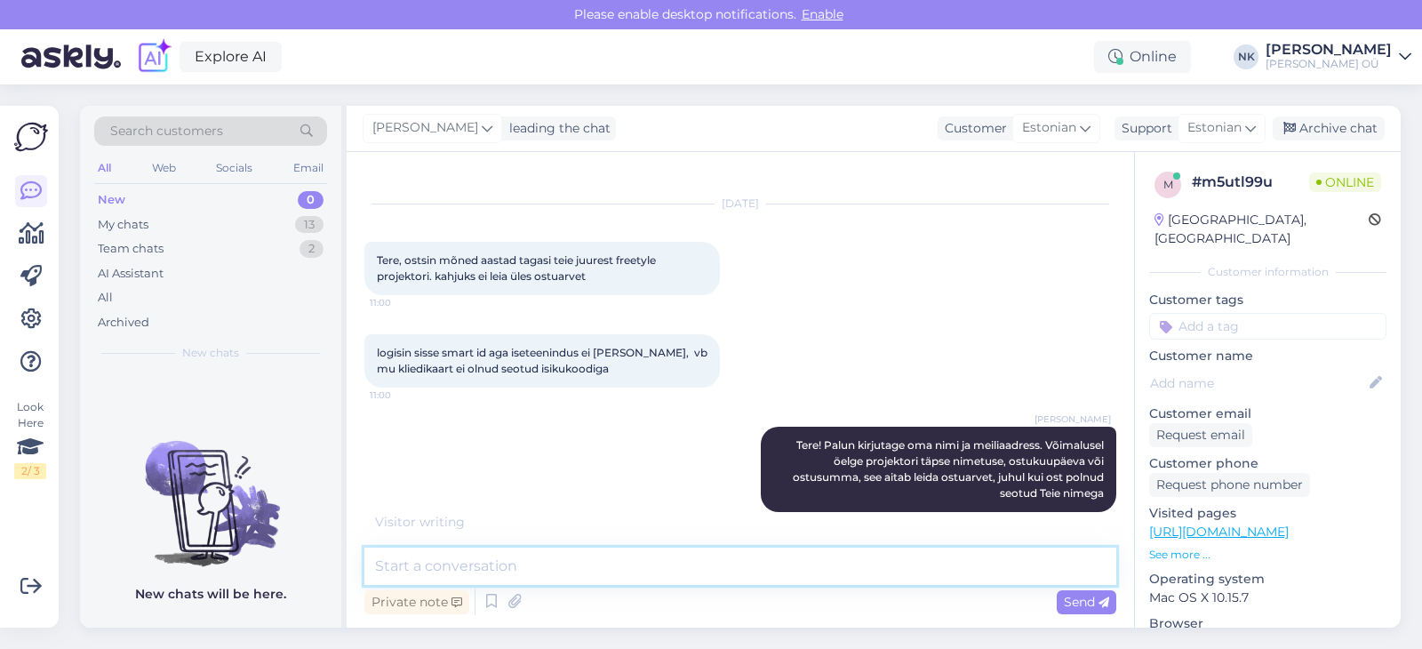
scroll to position [130, 0]
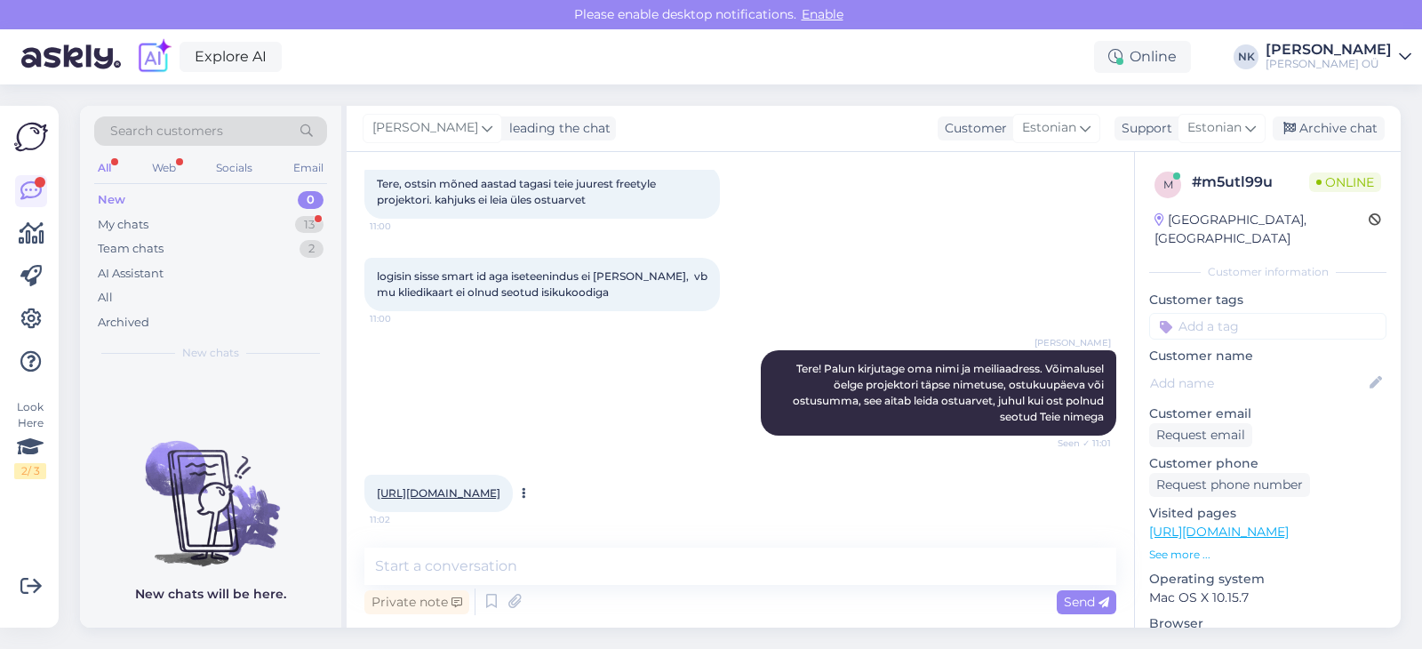
click at [418, 486] on link "[URL][DOMAIN_NAME]" at bounding box center [438, 492] width 123 height 13
click at [262, 211] on div "New 0" at bounding box center [210, 199] width 233 height 25
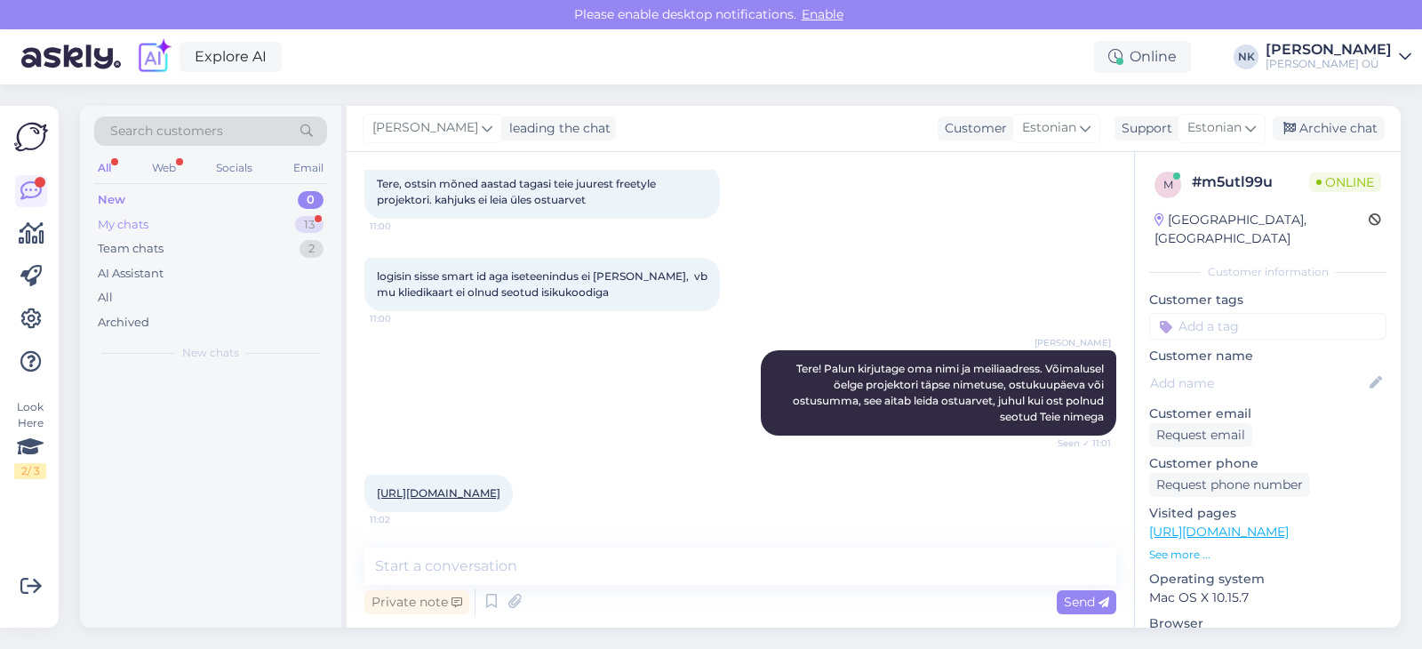
click at [259, 220] on div "My chats 13" at bounding box center [210, 224] width 233 height 25
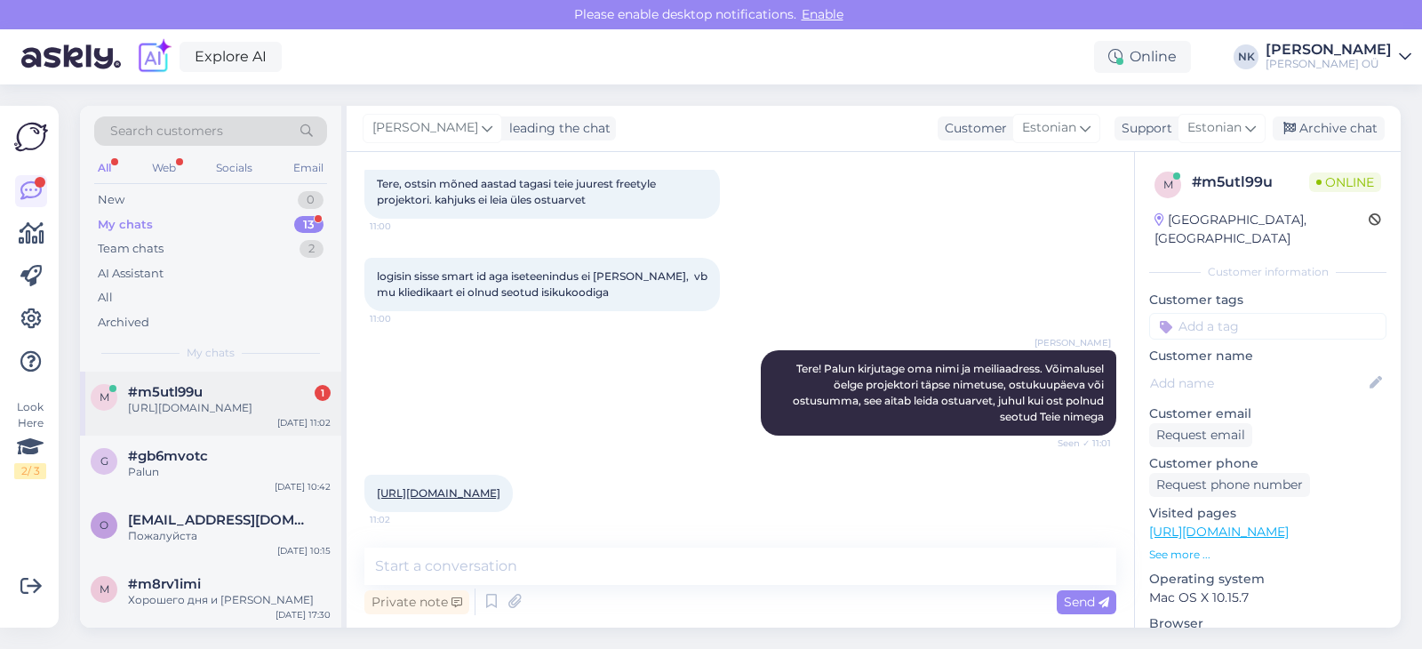
click at [251, 435] on div "m #m5utl99u 1 [URL][DOMAIN_NAME] [DATE] 11:02" at bounding box center [210, 403] width 261 height 64
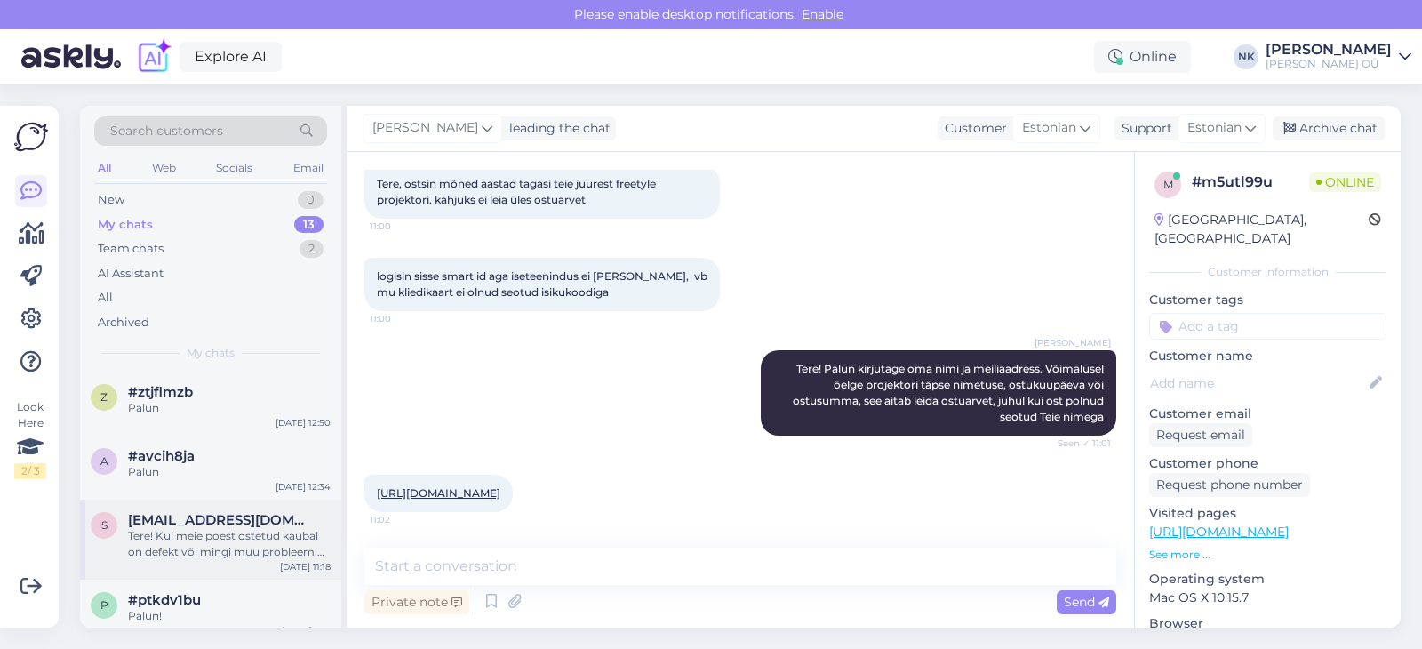
scroll to position [671, 0]
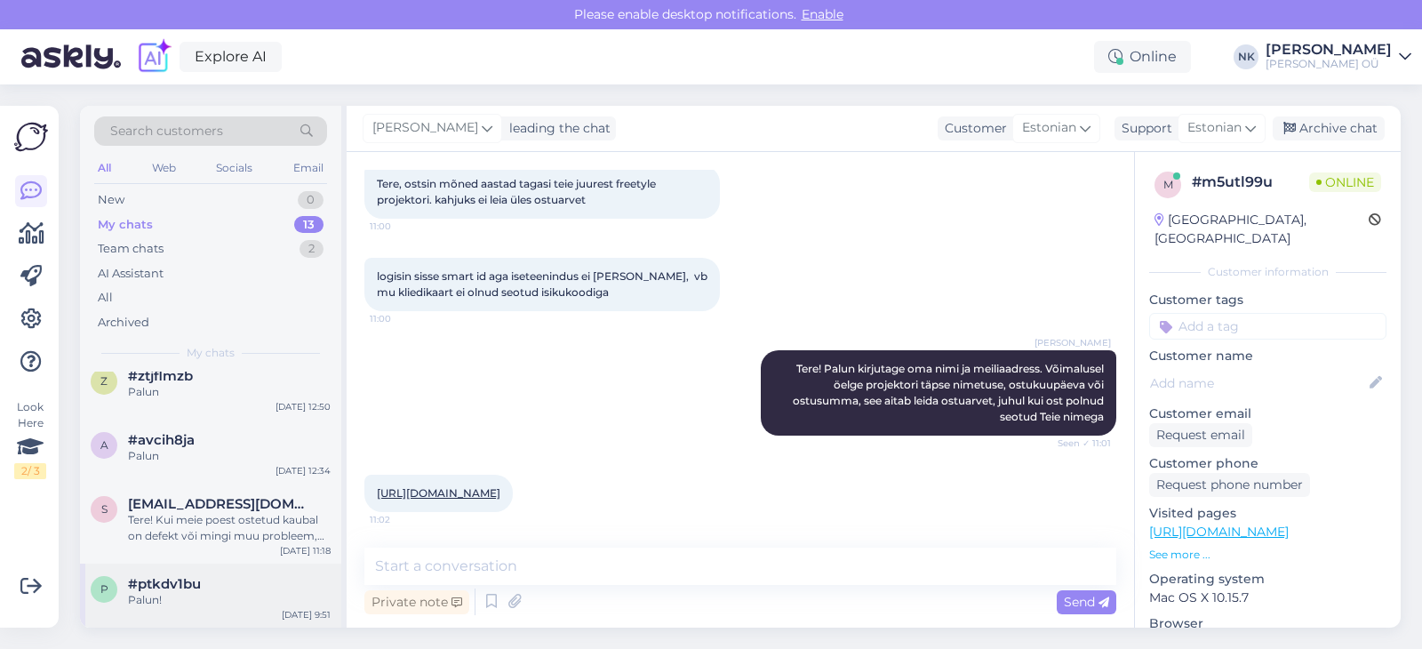
click at [235, 578] on div "#ptkdv1bu" at bounding box center [229, 584] width 203 height 16
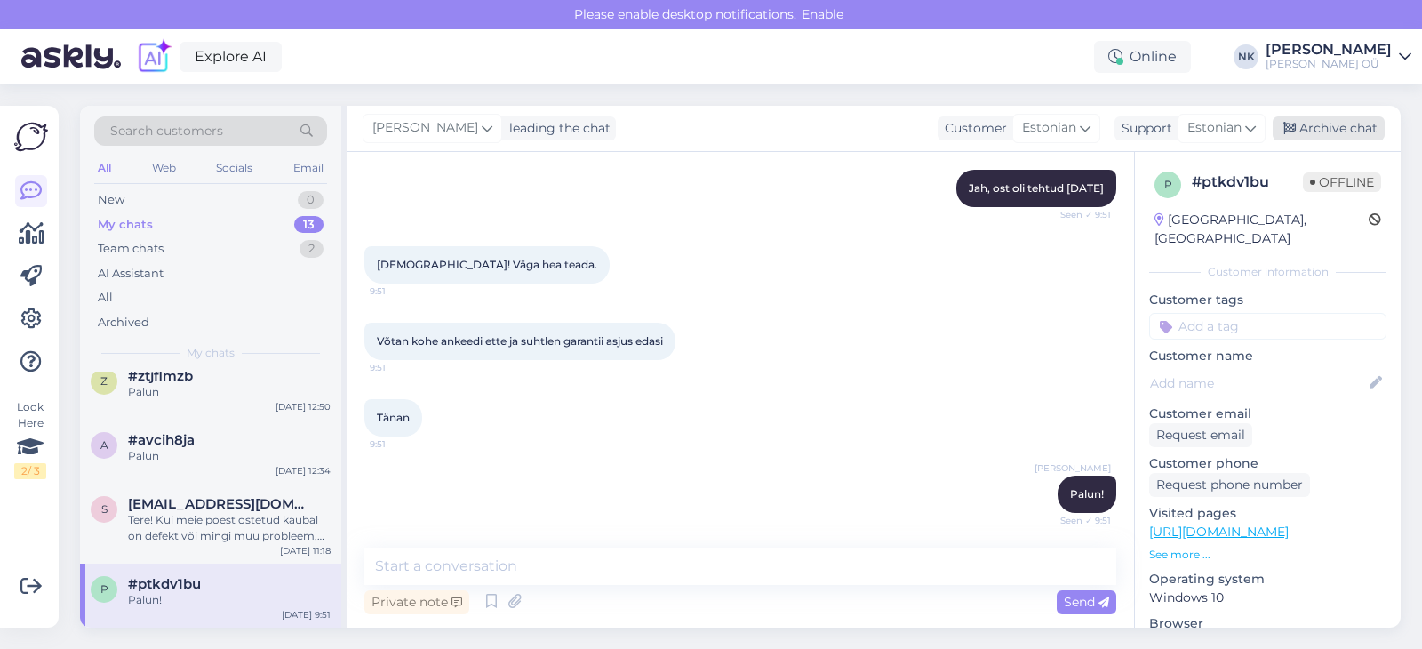
click at [1342, 134] on div "Archive chat" at bounding box center [1328, 128] width 112 height 24
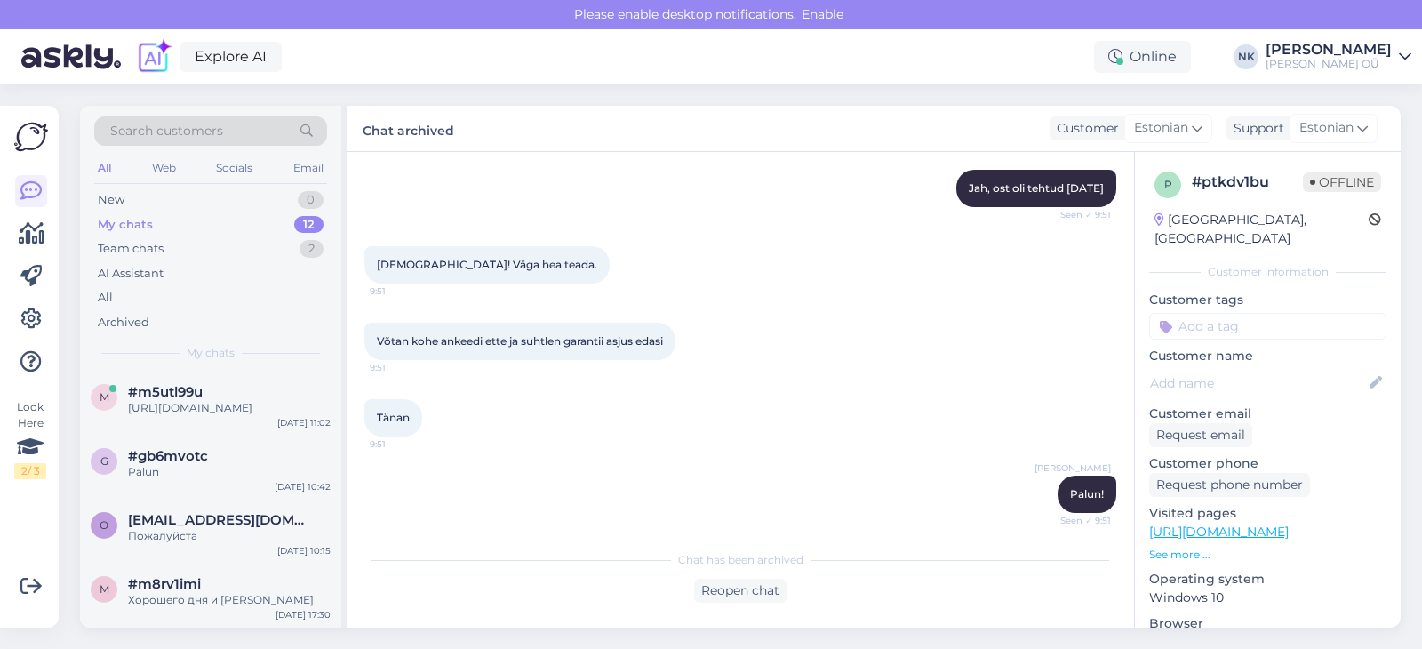
scroll to position [607, 0]
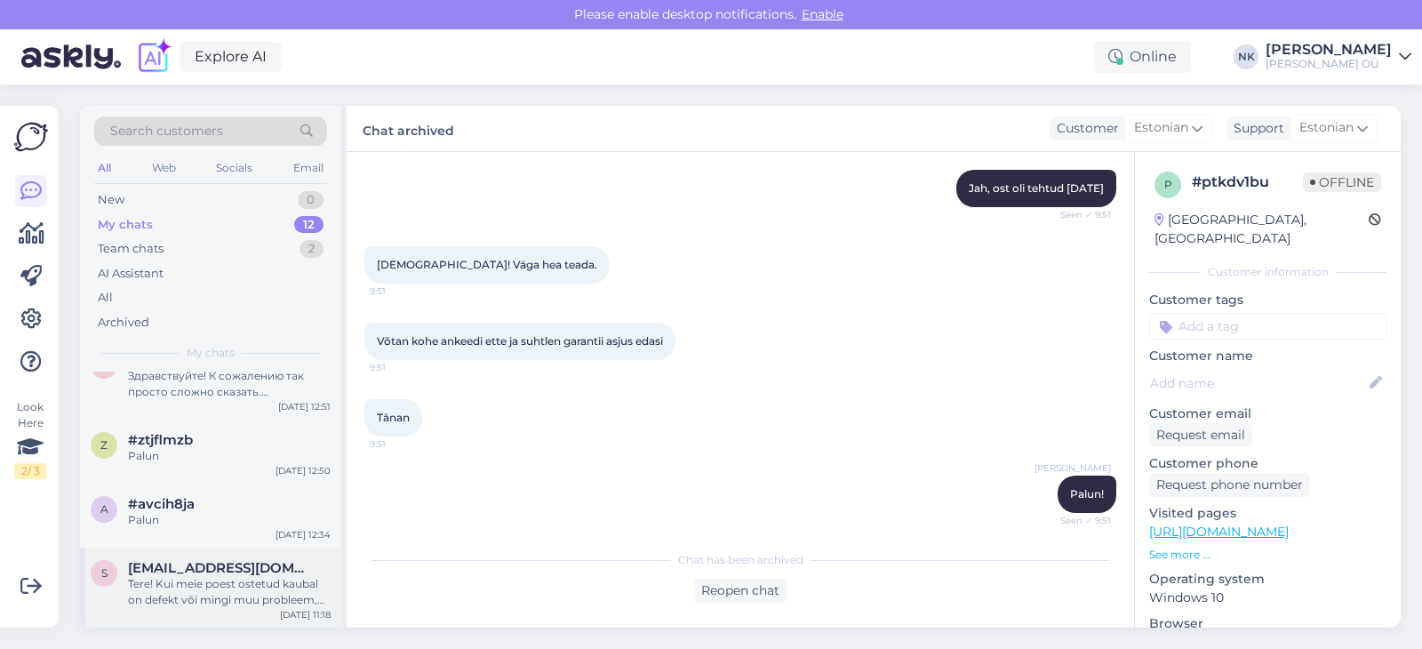
click at [274, 605] on div "Tere! Kui meie poest ostetud kaubal on defekt või mingi muu probleem, palun kir…" at bounding box center [229, 592] width 203 height 32
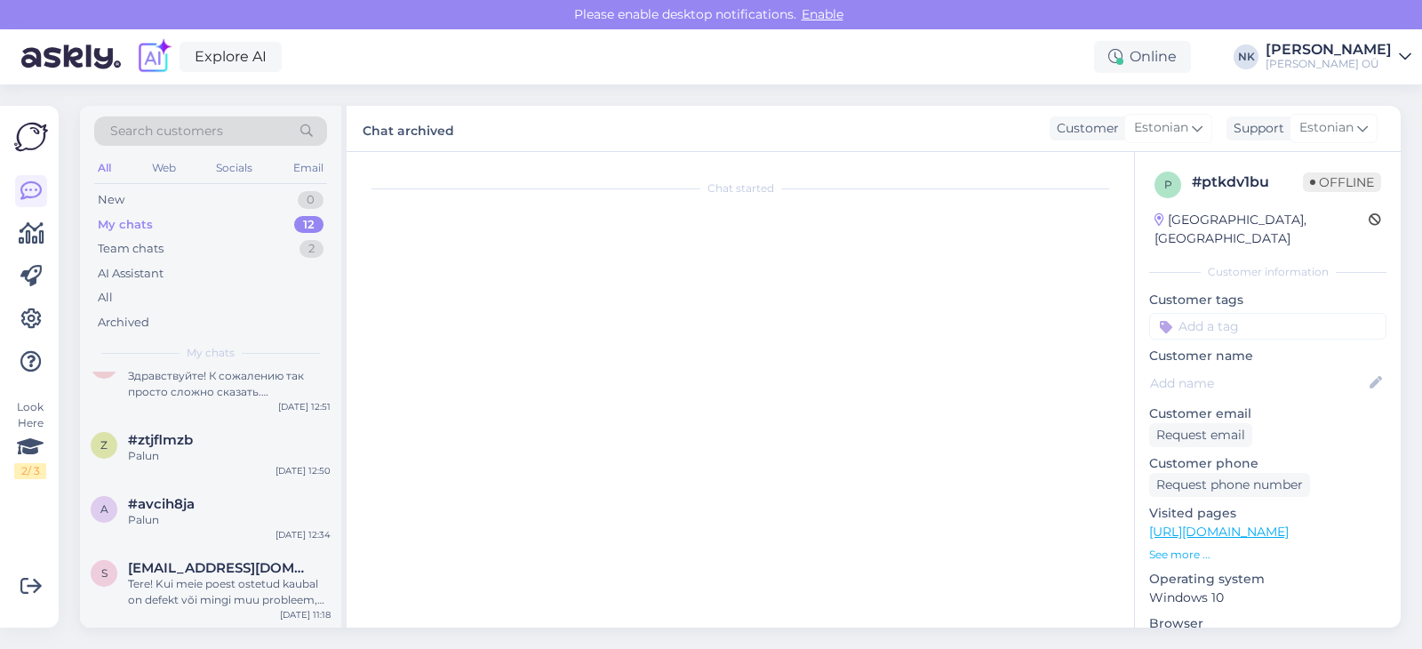
scroll to position [0, 0]
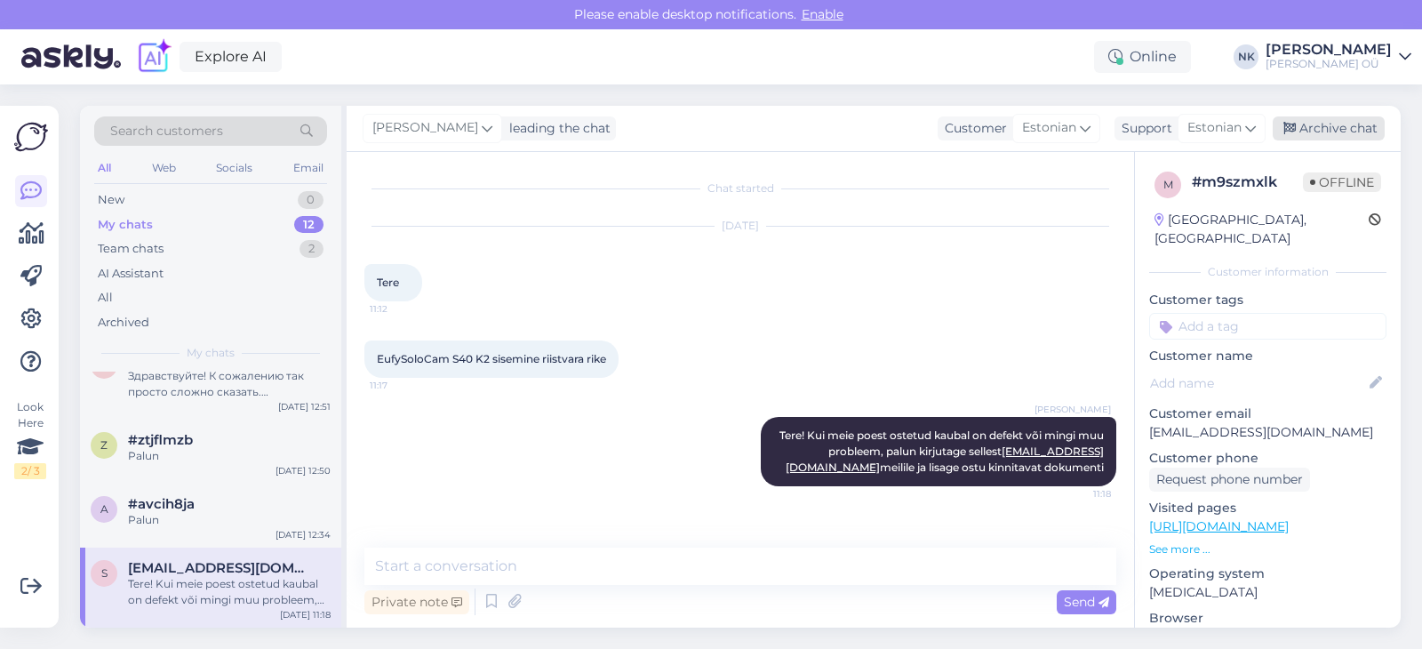
click at [1327, 124] on div "Archive chat" at bounding box center [1328, 128] width 112 height 24
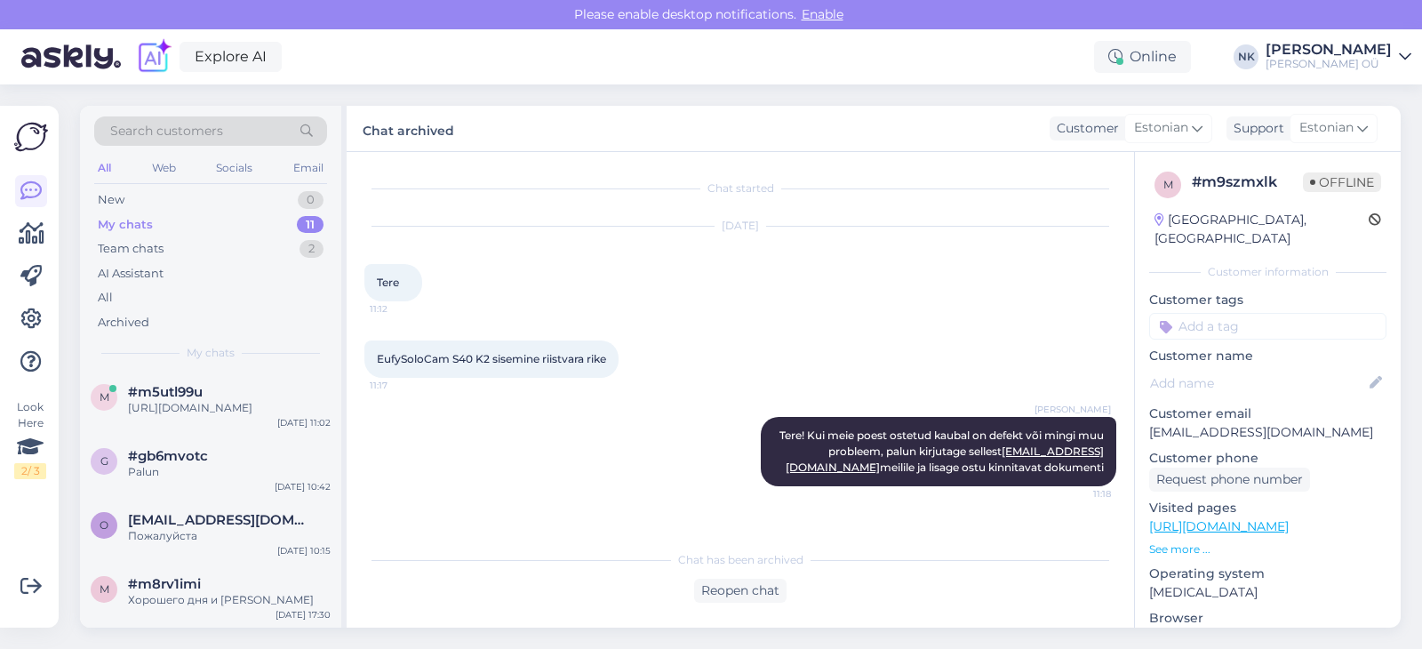
scroll to position [527, 0]
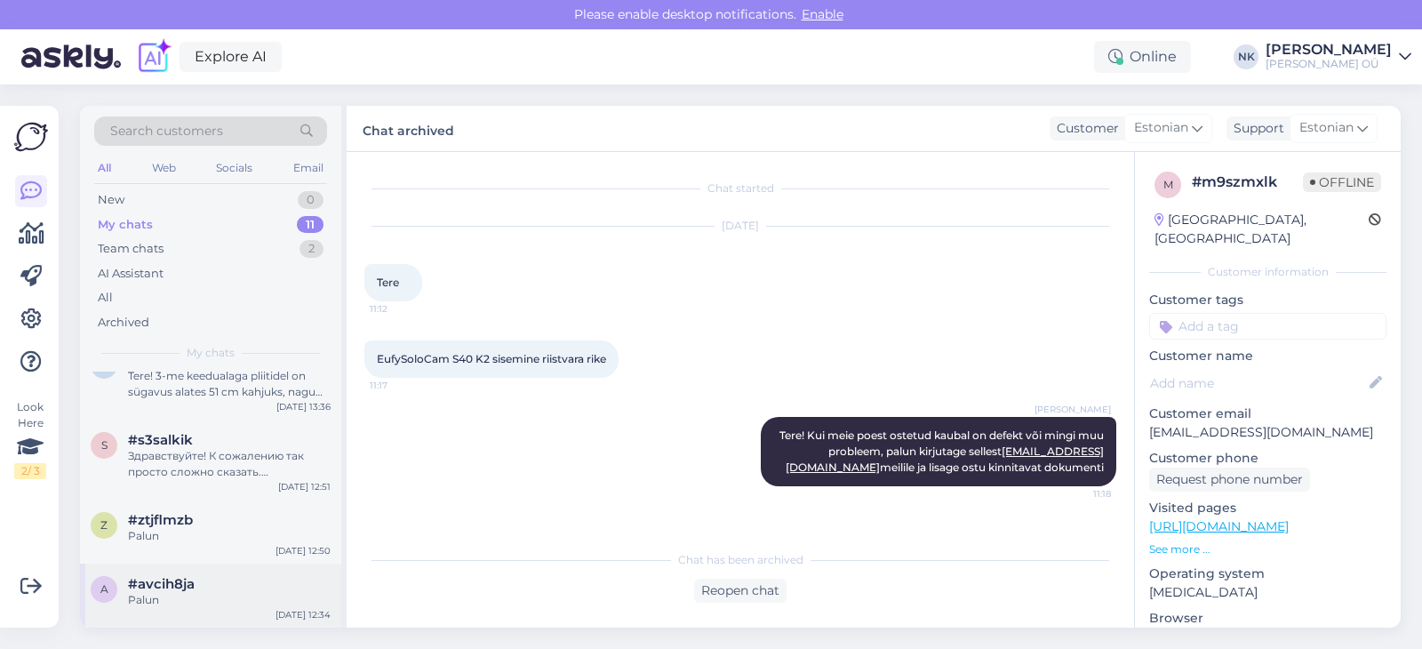
click at [260, 578] on div "#avcih8ja" at bounding box center [229, 584] width 203 height 16
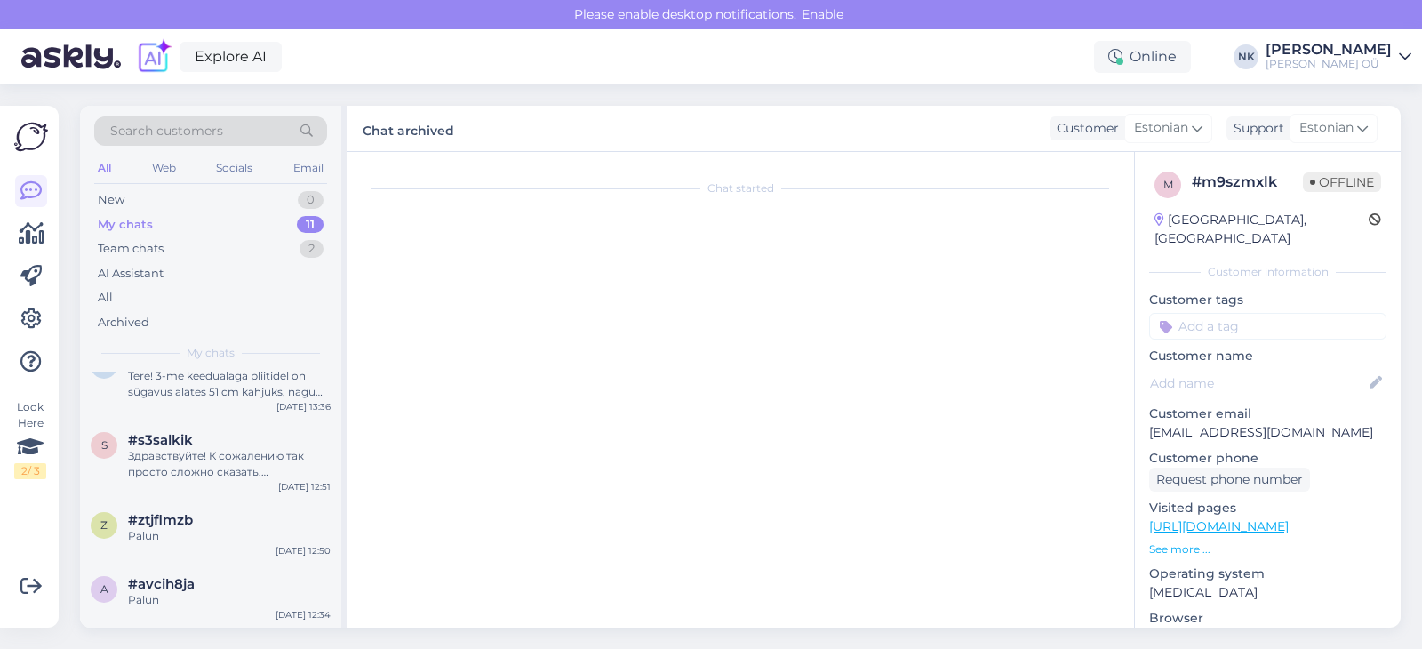
scroll to position [1417, 0]
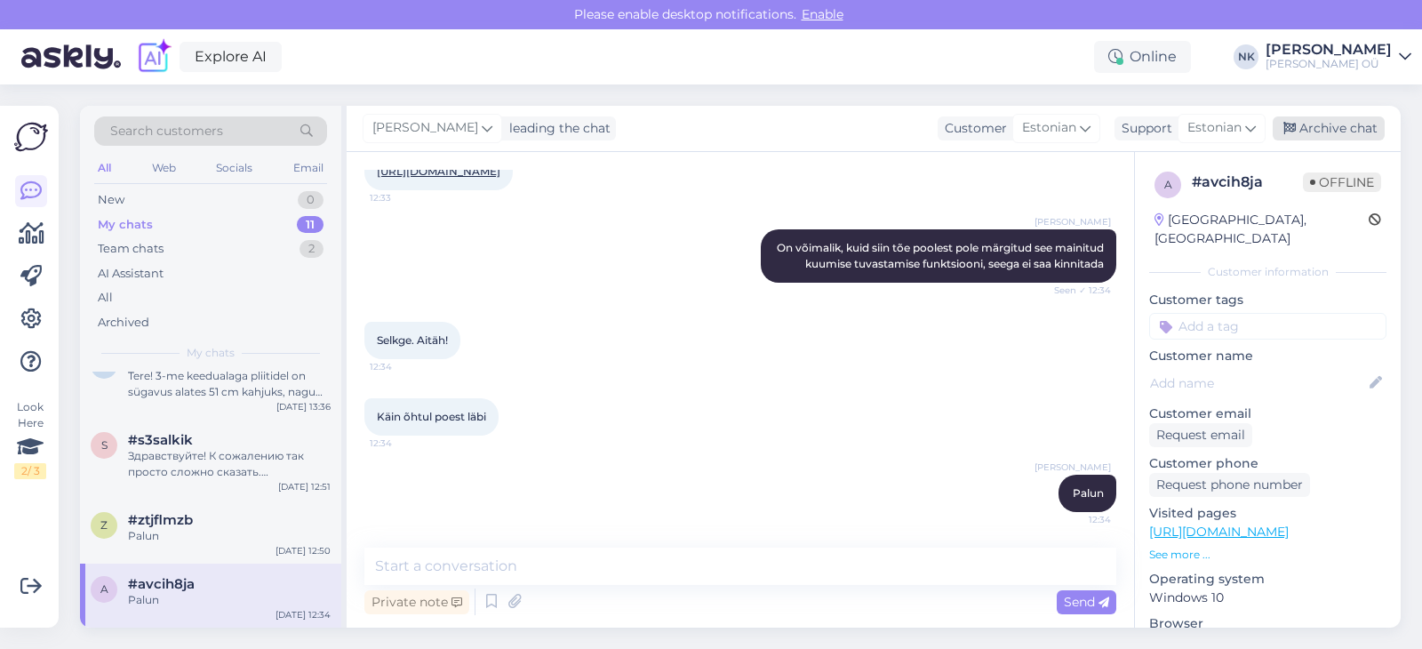
click at [1303, 132] on div "Archive chat" at bounding box center [1328, 128] width 112 height 24
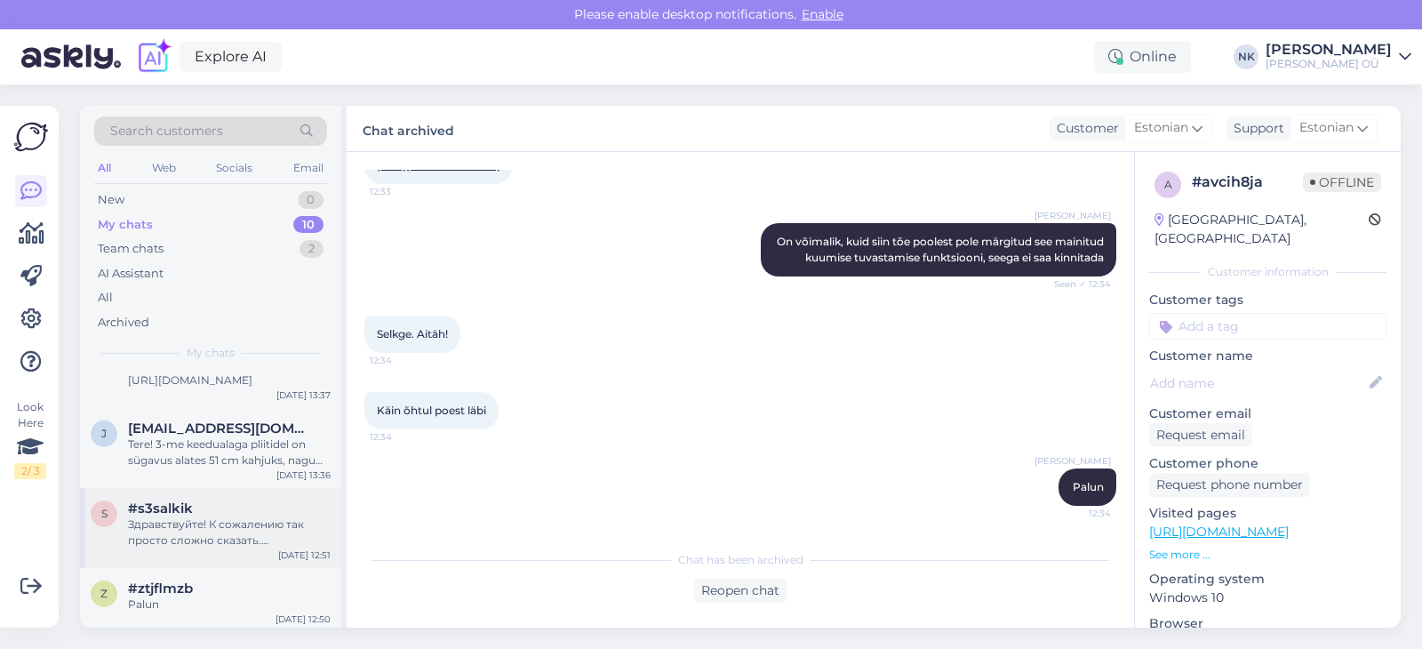
scroll to position [447, 0]
click at [254, 591] on div "#ztjflmzb" at bounding box center [229, 585] width 203 height 16
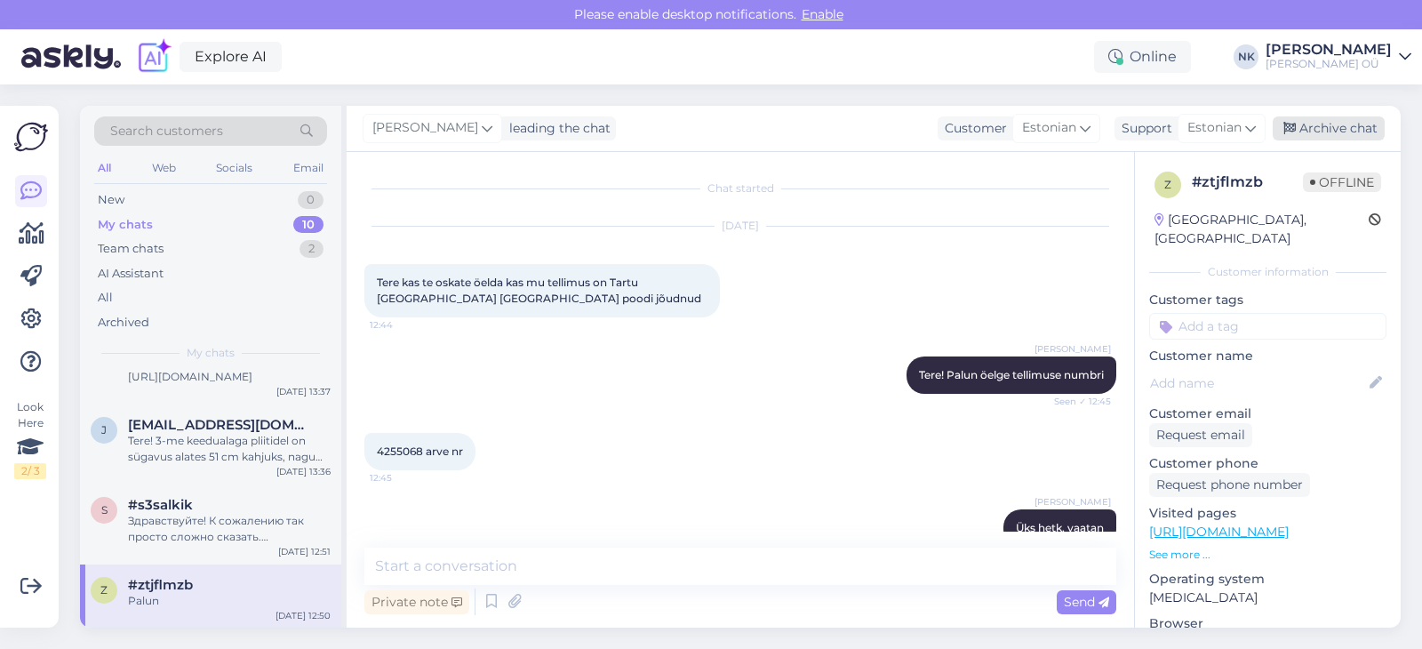
scroll to position [449, 0]
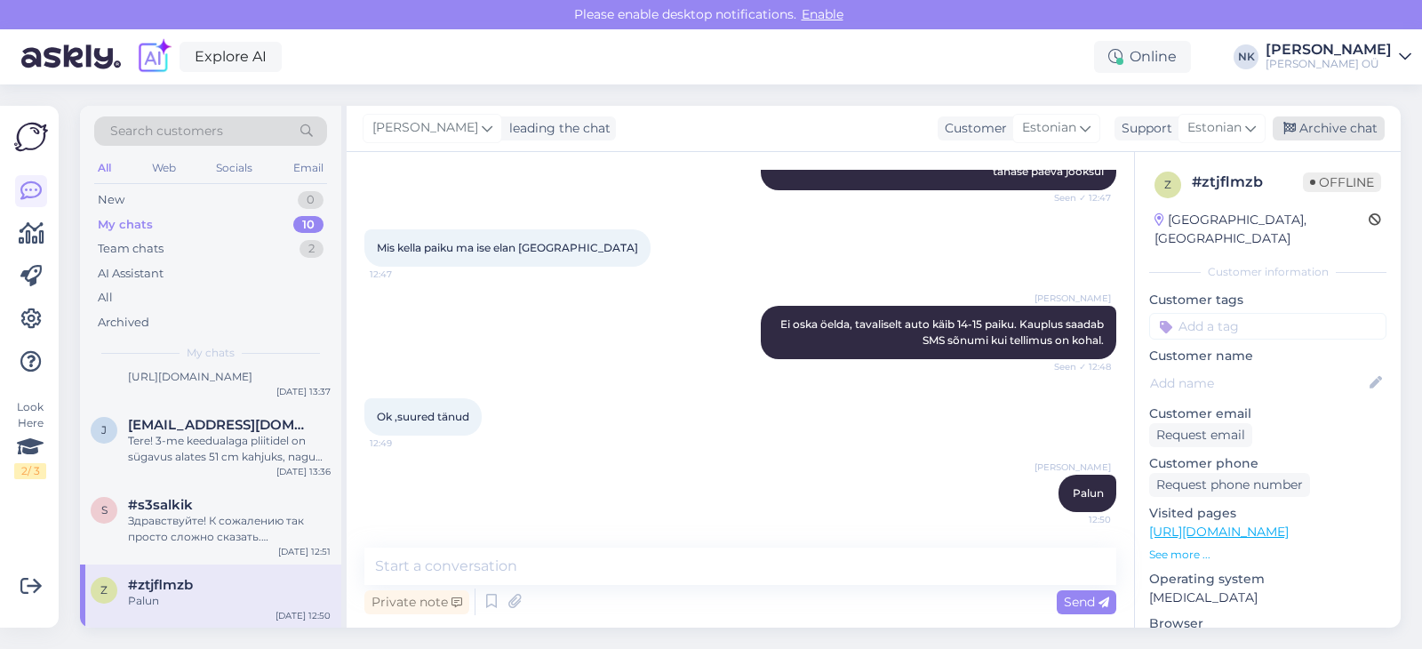
click at [1343, 123] on div "Archive chat" at bounding box center [1328, 128] width 112 height 24
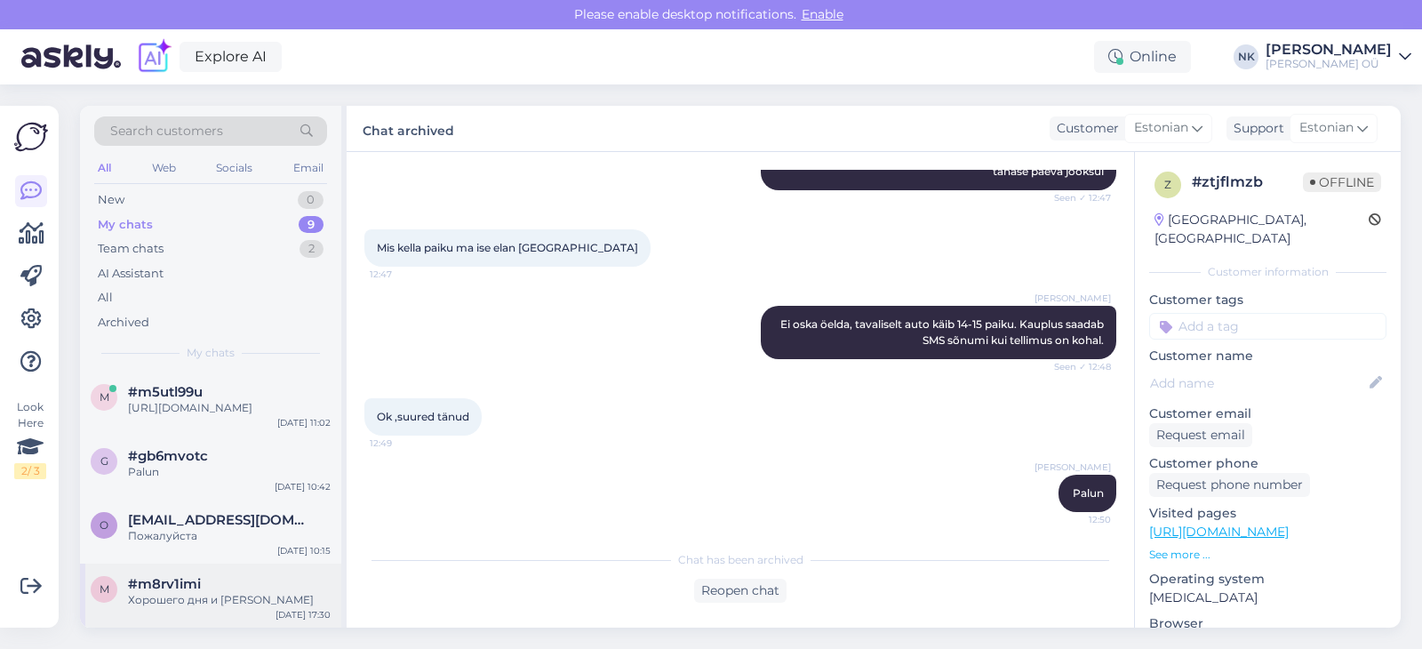
scroll to position [400, 0]
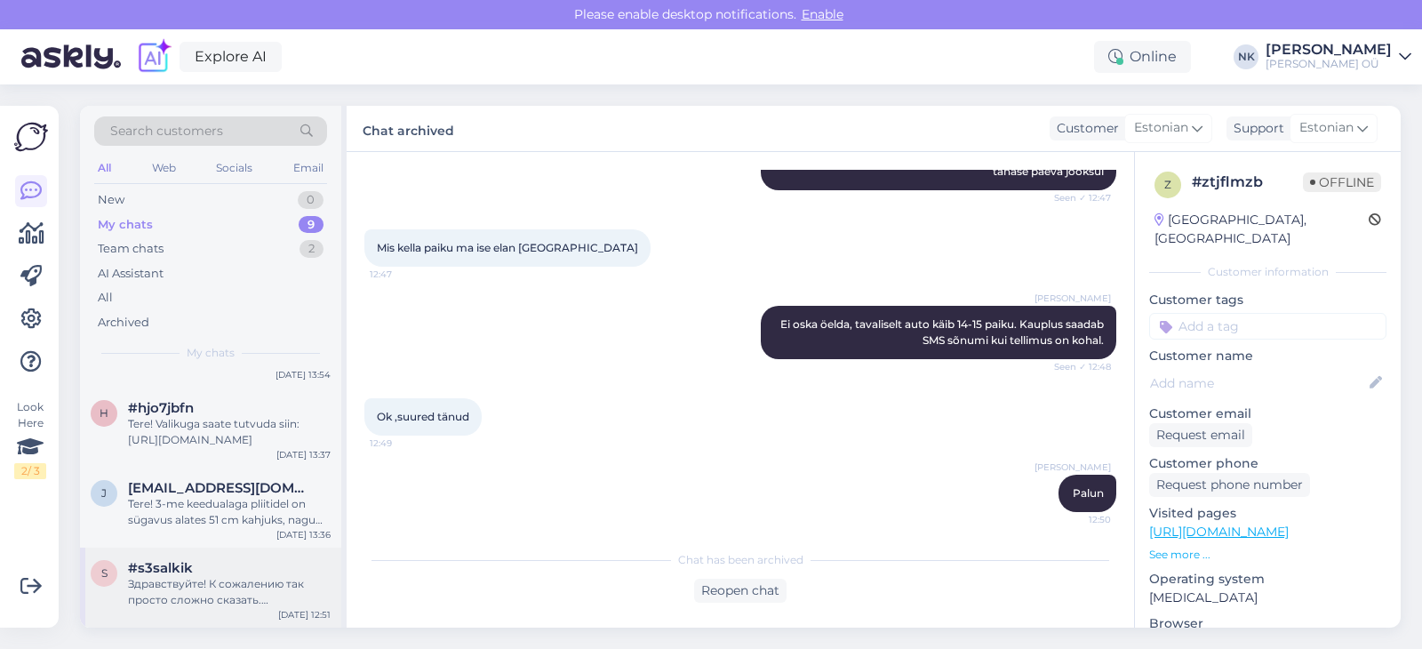
click at [225, 583] on div "Здравствуйте! К сожалению так просто сложно сказать. Рекомендую смотреть информ…" at bounding box center [229, 592] width 203 height 32
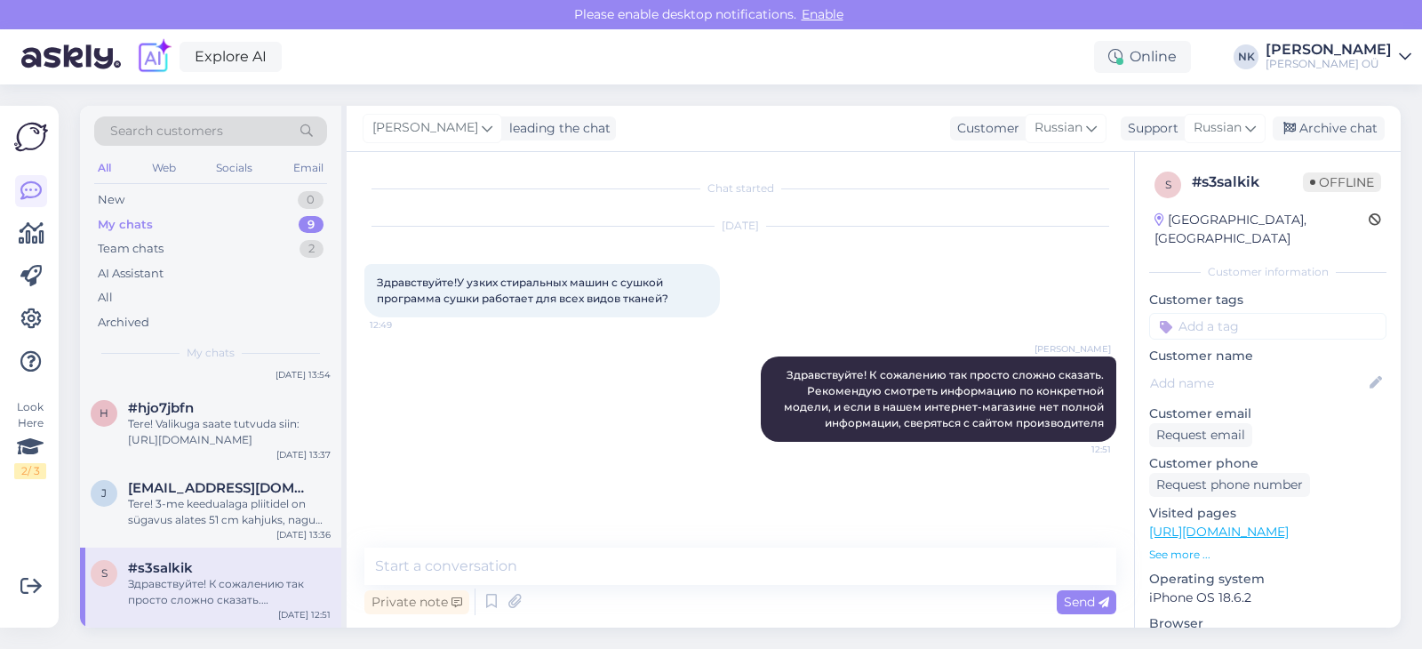
scroll to position [0, 0]
click at [1320, 120] on div "Archive chat" at bounding box center [1328, 128] width 112 height 24
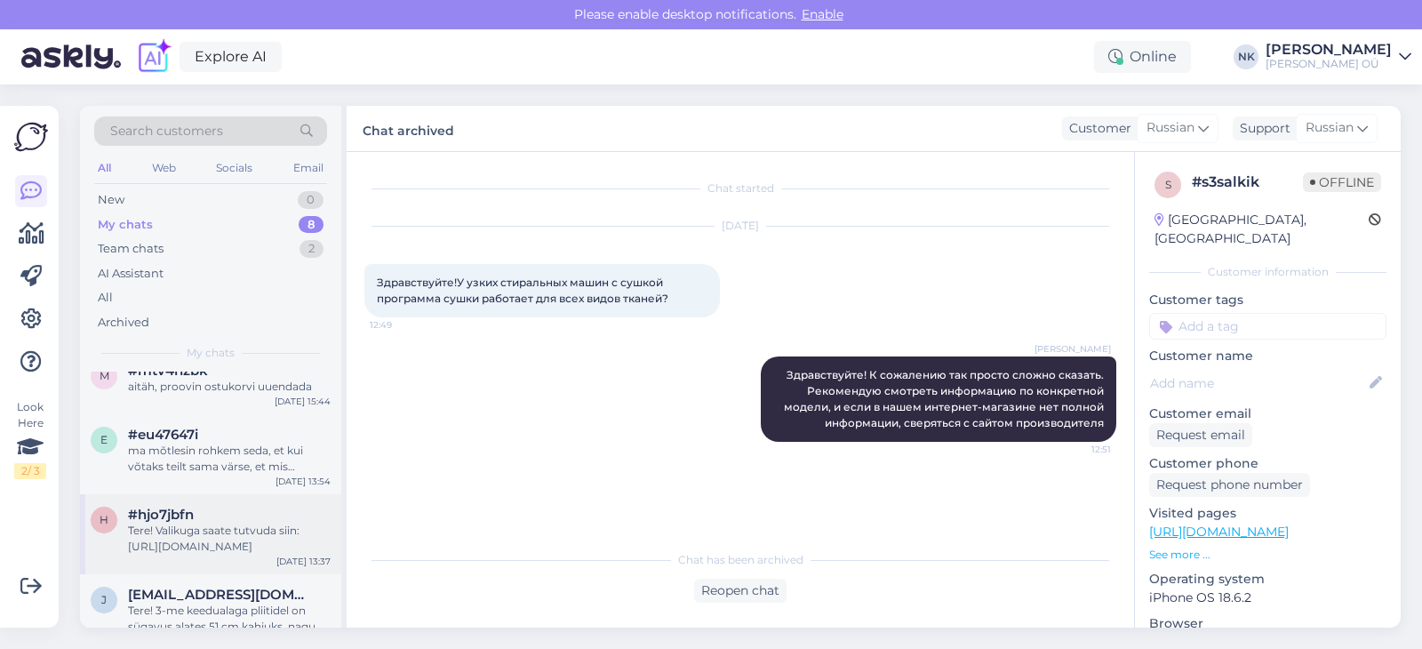
scroll to position [320, 0]
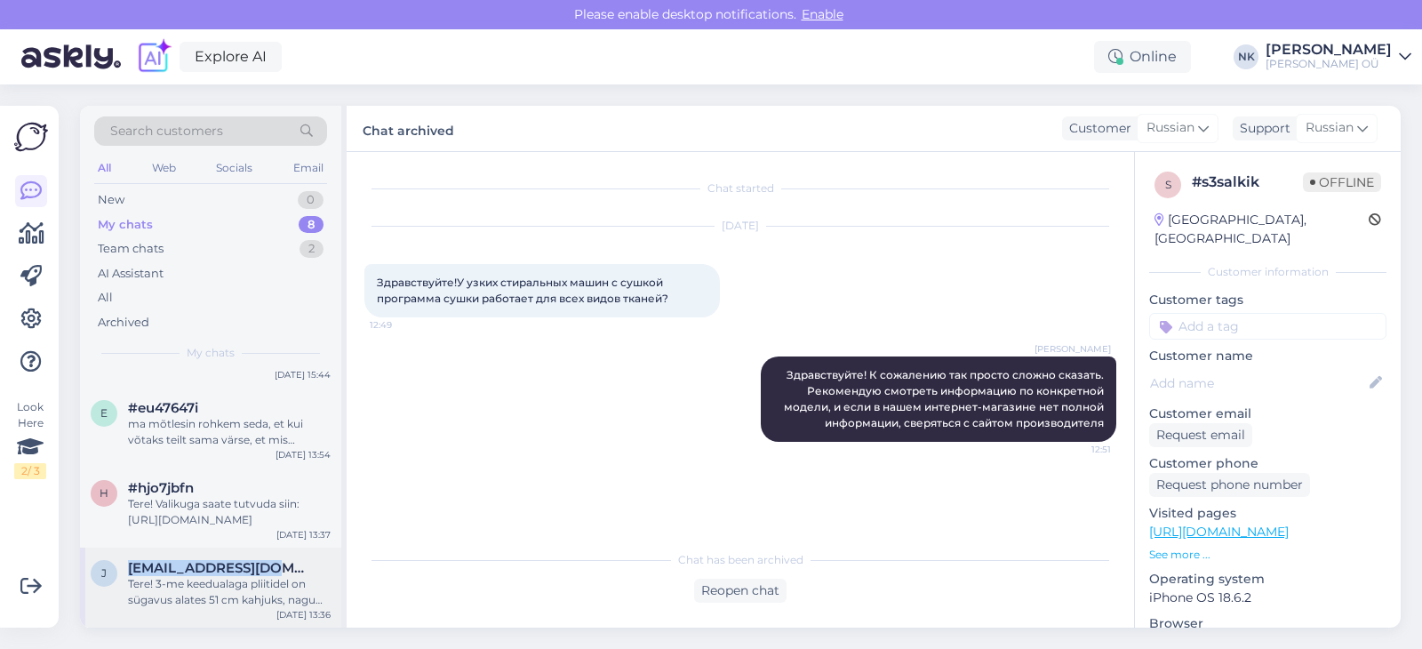
click at [254, 562] on div "j [EMAIL_ADDRESS][DOMAIN_NAME] Tere! 3-me keedualaga pliitidel on sügavus alate…" at bounding box center [210, 587] width 261 height 80
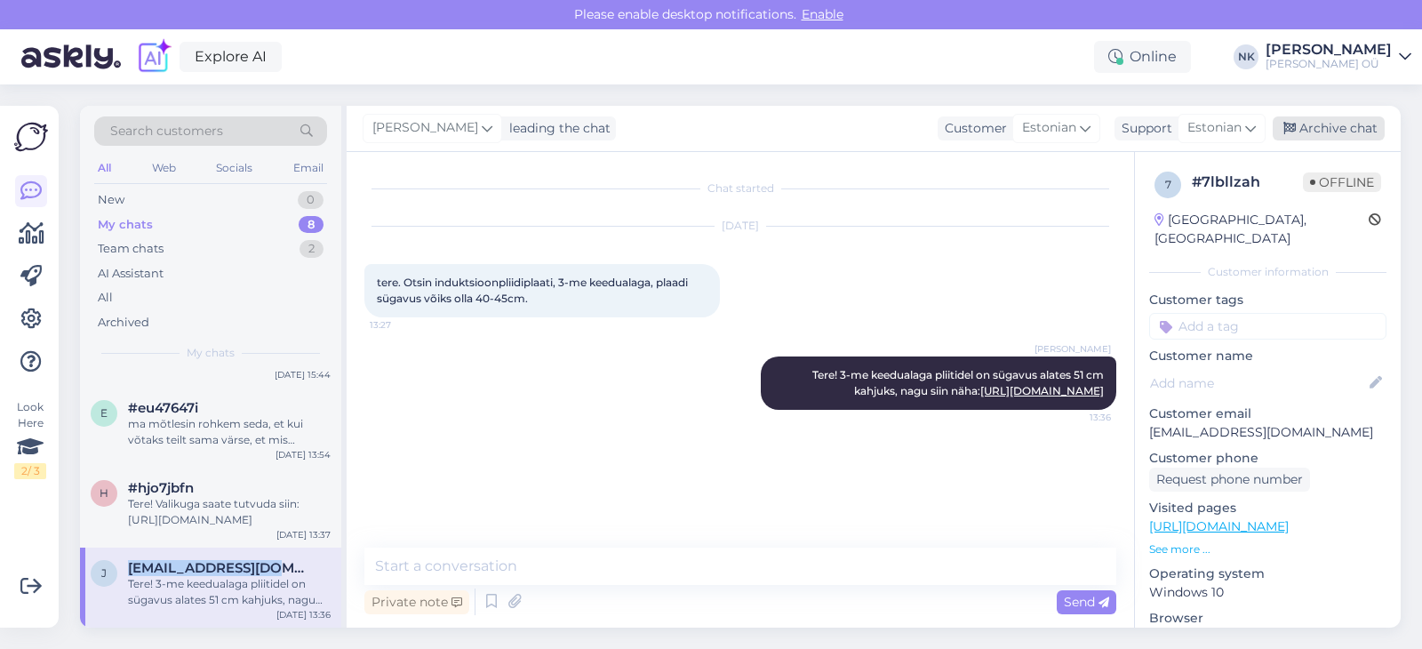
click at [1300, 129] on div "Archive chat" at bounding box center [1328, 128] width 112 height 24
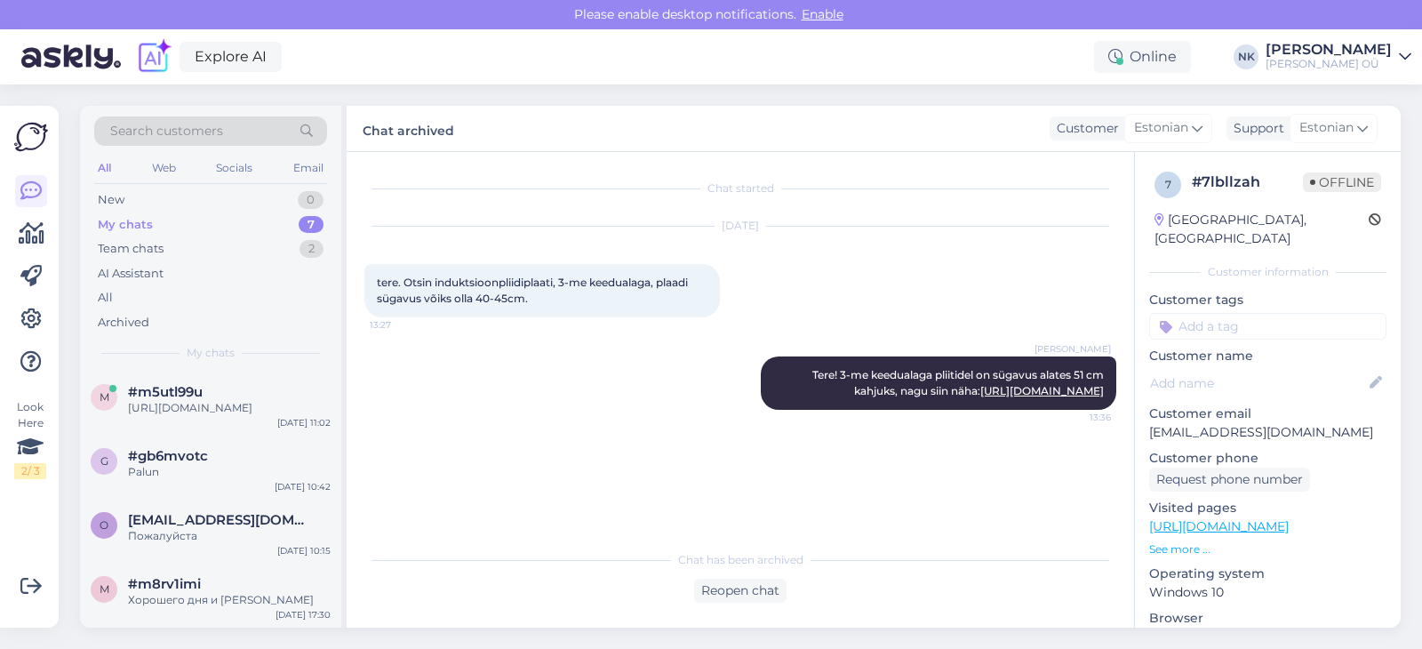
scroll to position [240, 0]
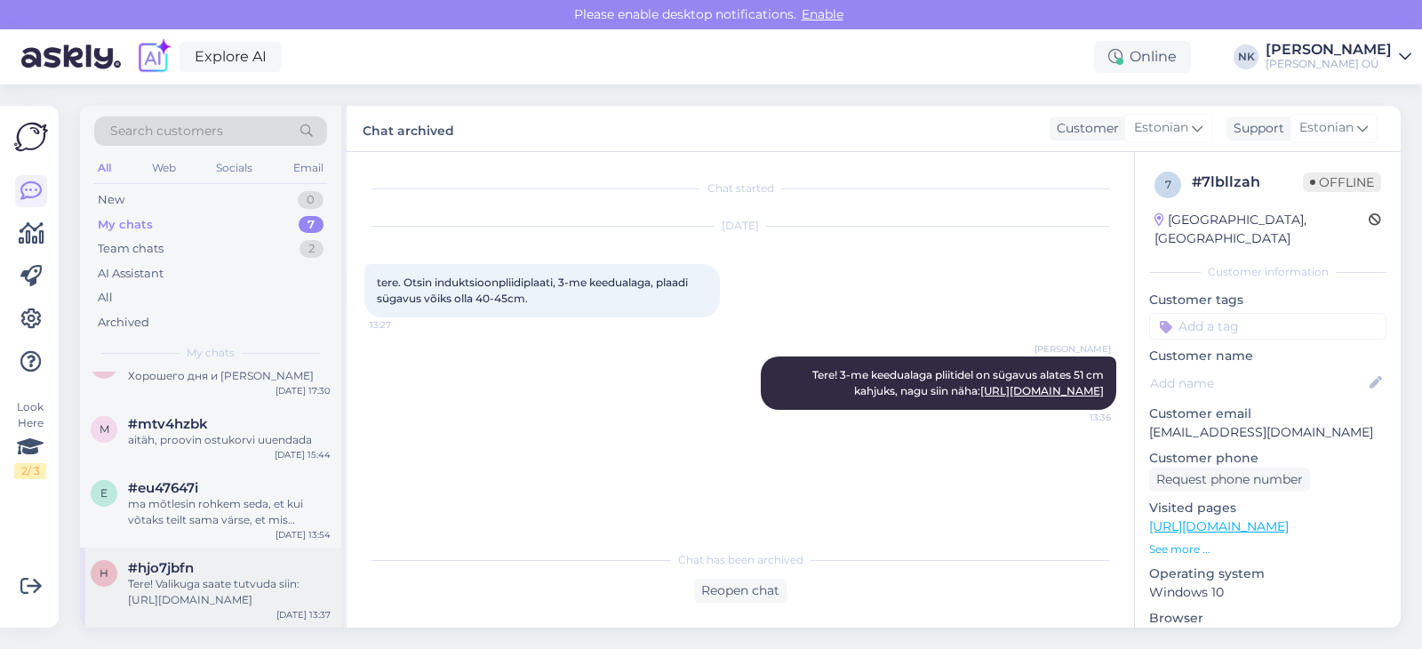
click at [256, 585] on div "Tere! Valikuga saate tutvuda siin: [URL][DOMAIN_NAME]" at bounding box center [229, 592] width 203 height 32
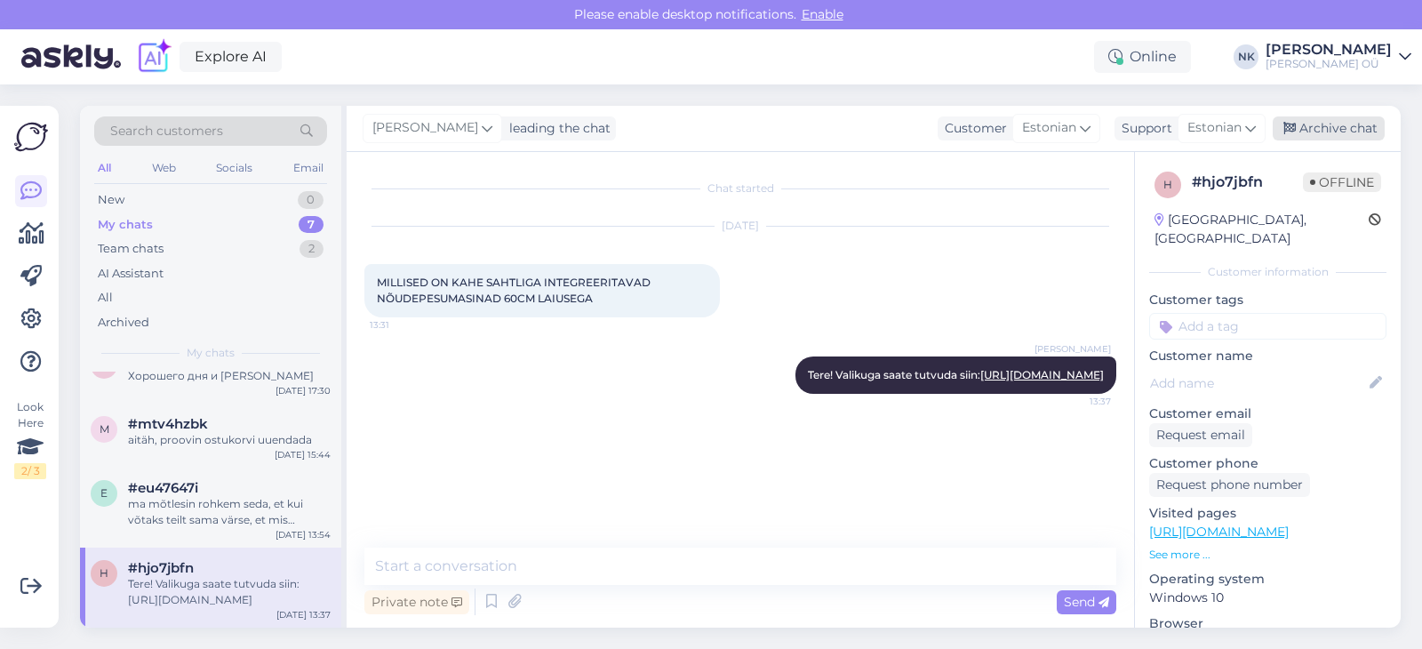
click at [1358, 135] on div "Archive chat" at bounding box center [1328, 128] width 112 height 24
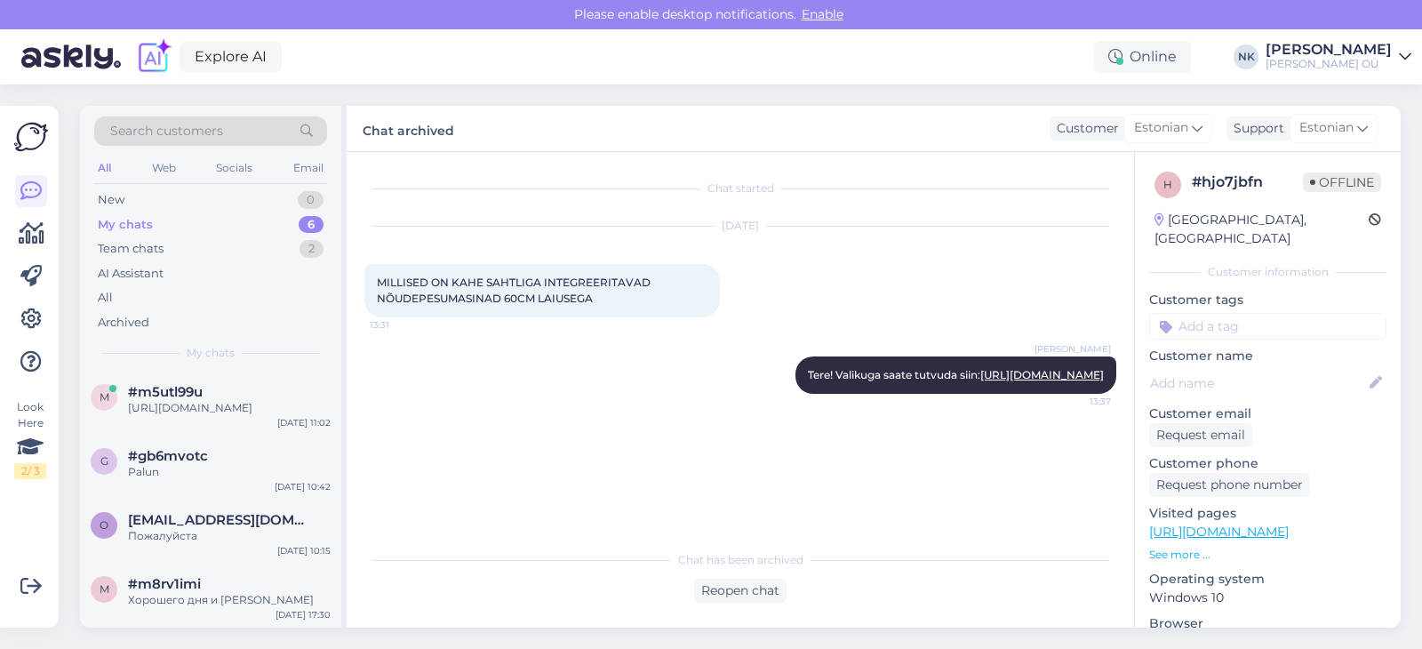
scroll to position [160, 0]
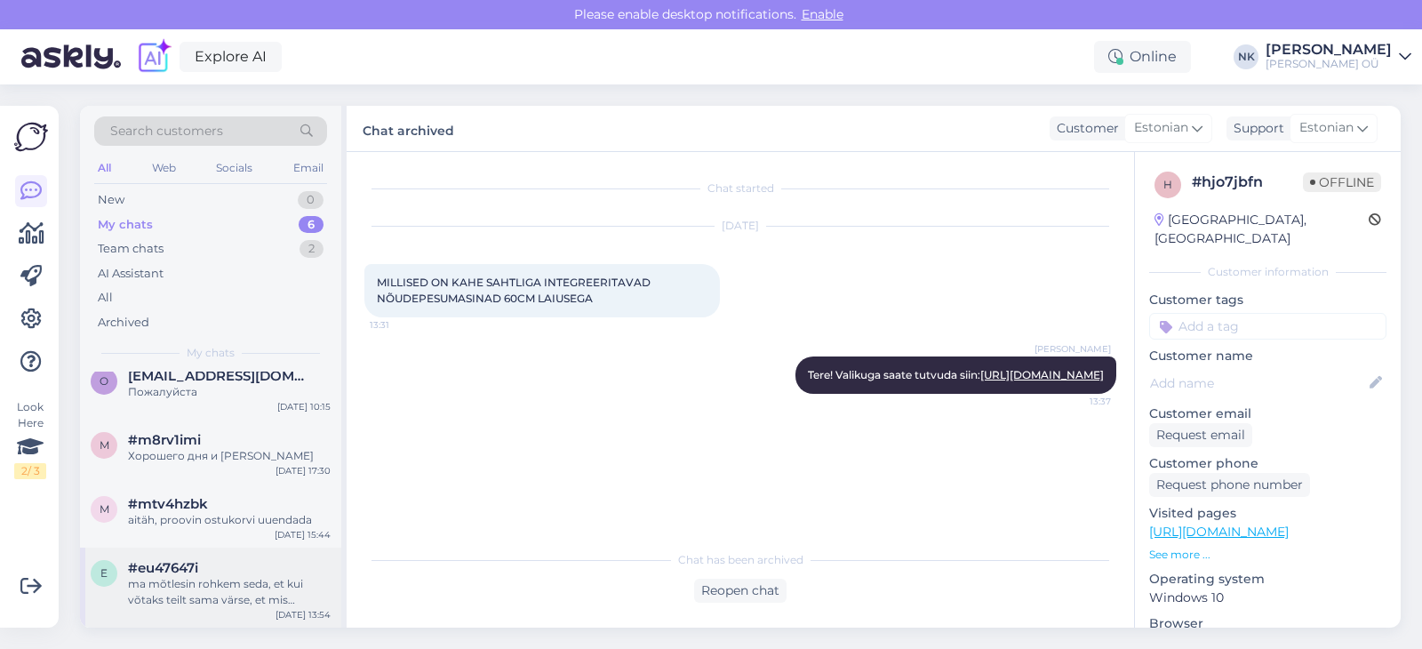
click at [204, 581] on div "ma mõtlesin rohkem seda, et kui võtaks teilt sama värse, et mis pakkuda oleks j…" at bounding box center [229, 592] width 203 height 32
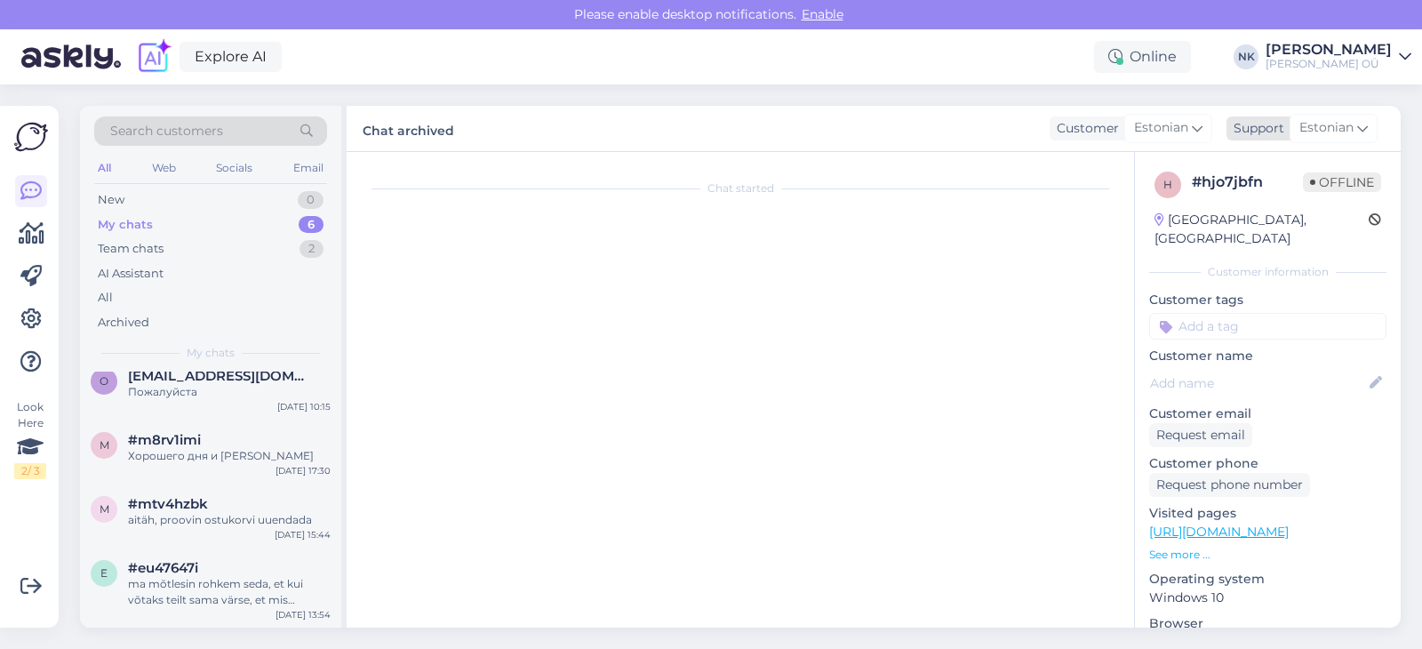
scroll to position [85, 0]
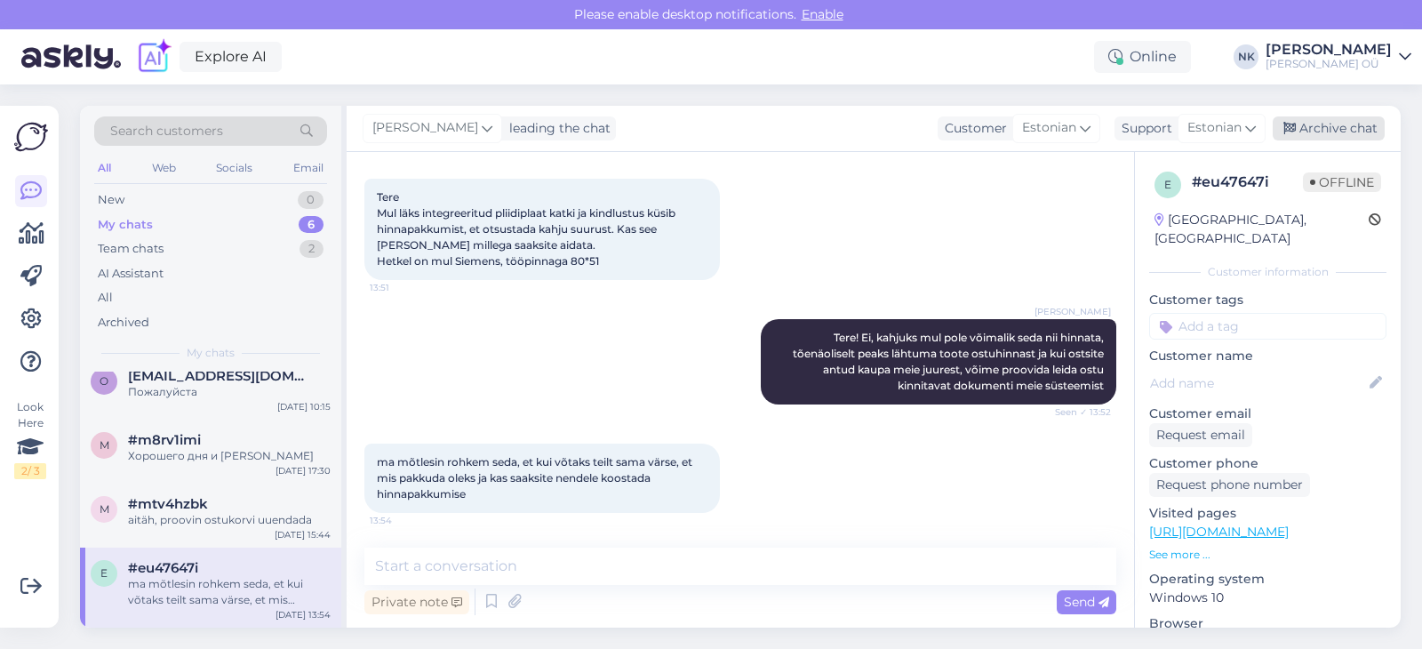
click at [1322, 126] on div "Archive chat" at bounding box center [1328, 128] width 112 height 24
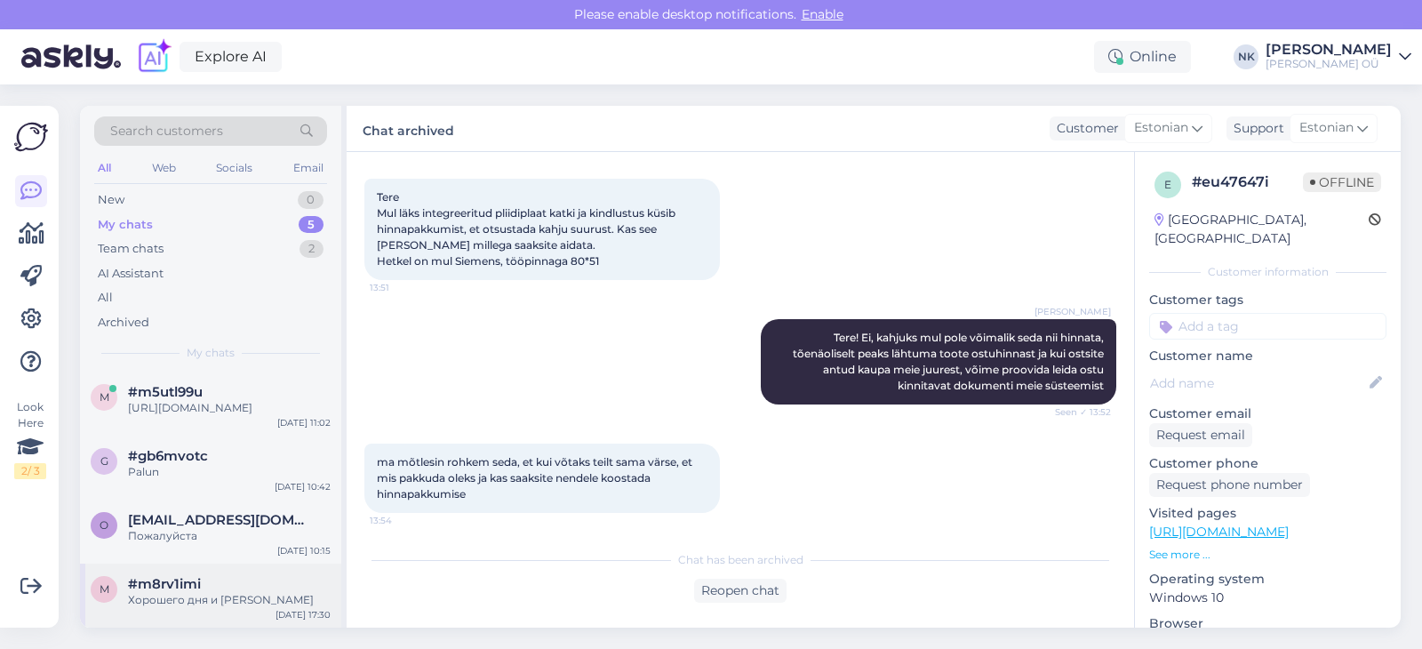
scroll to position [80, 0]
click at [243, 586] on div "#mtv4hzbk" at bounding box center [229, 584] width 203 height 16
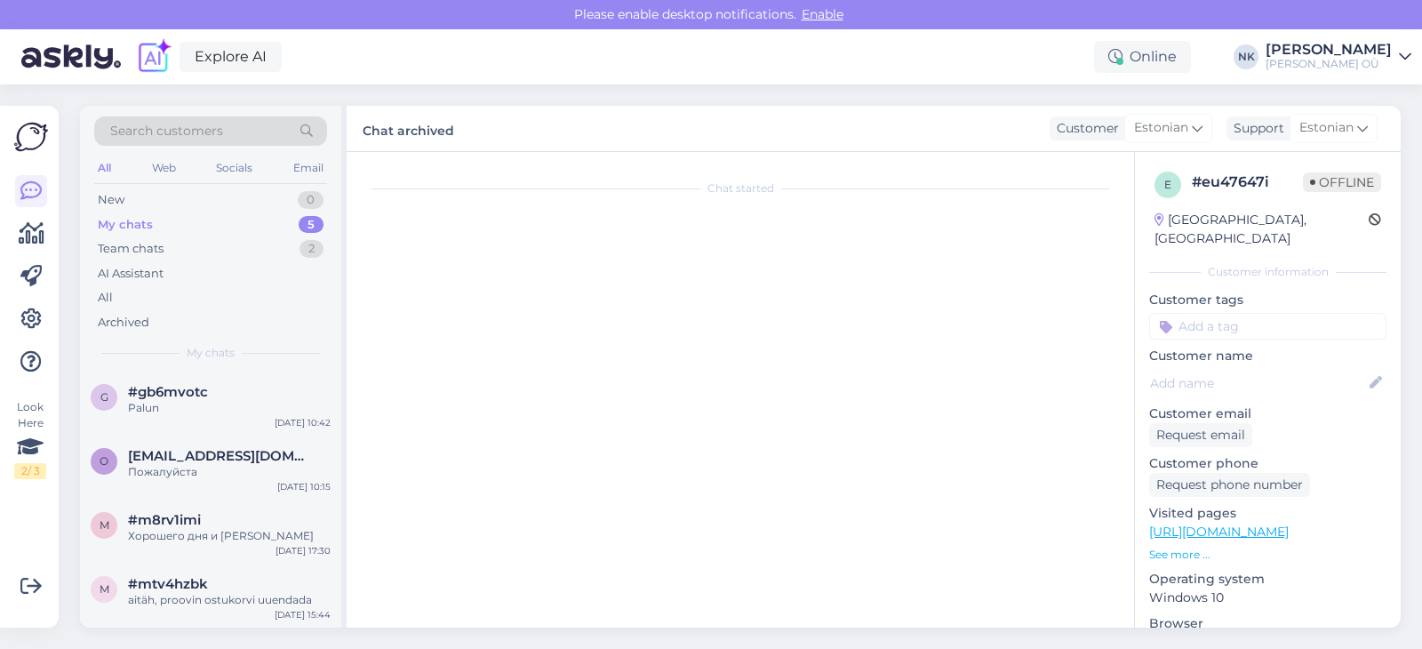
scroll to position [158, 0]
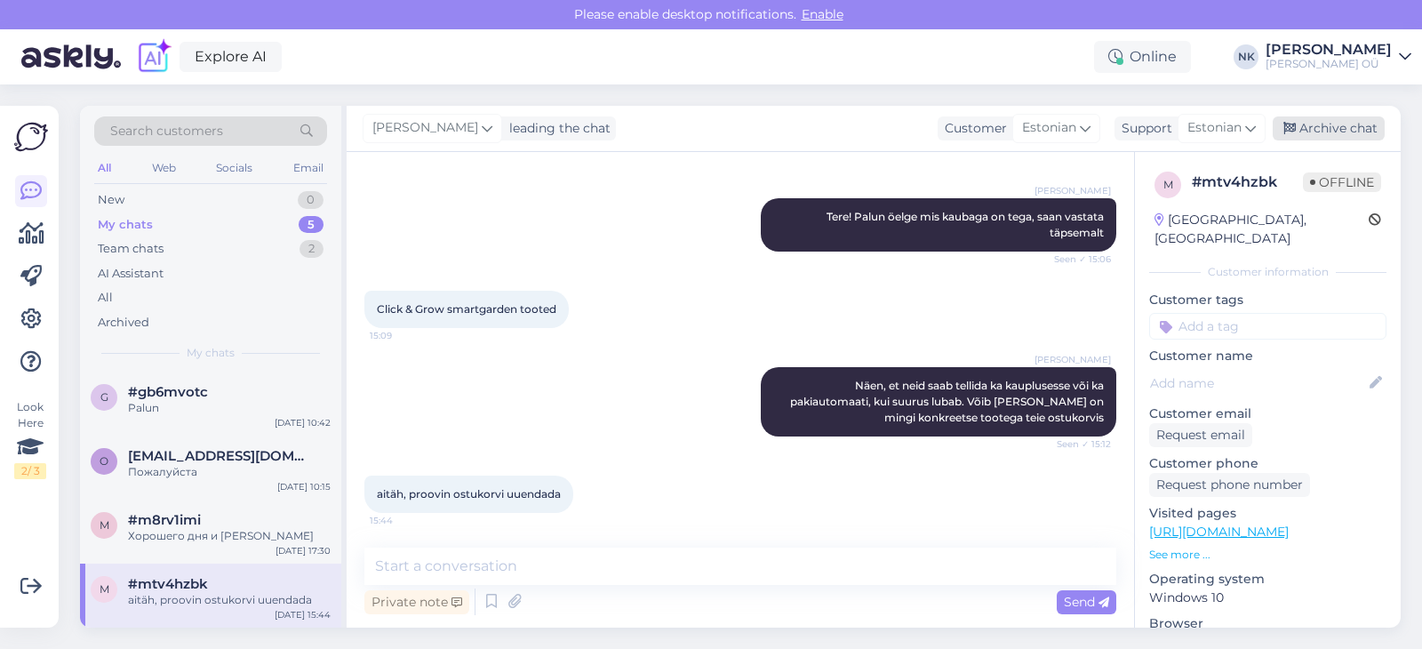
click at [1348, 130] on div "Archive chat" at bounding box center [1328, 128] width 112 height 24
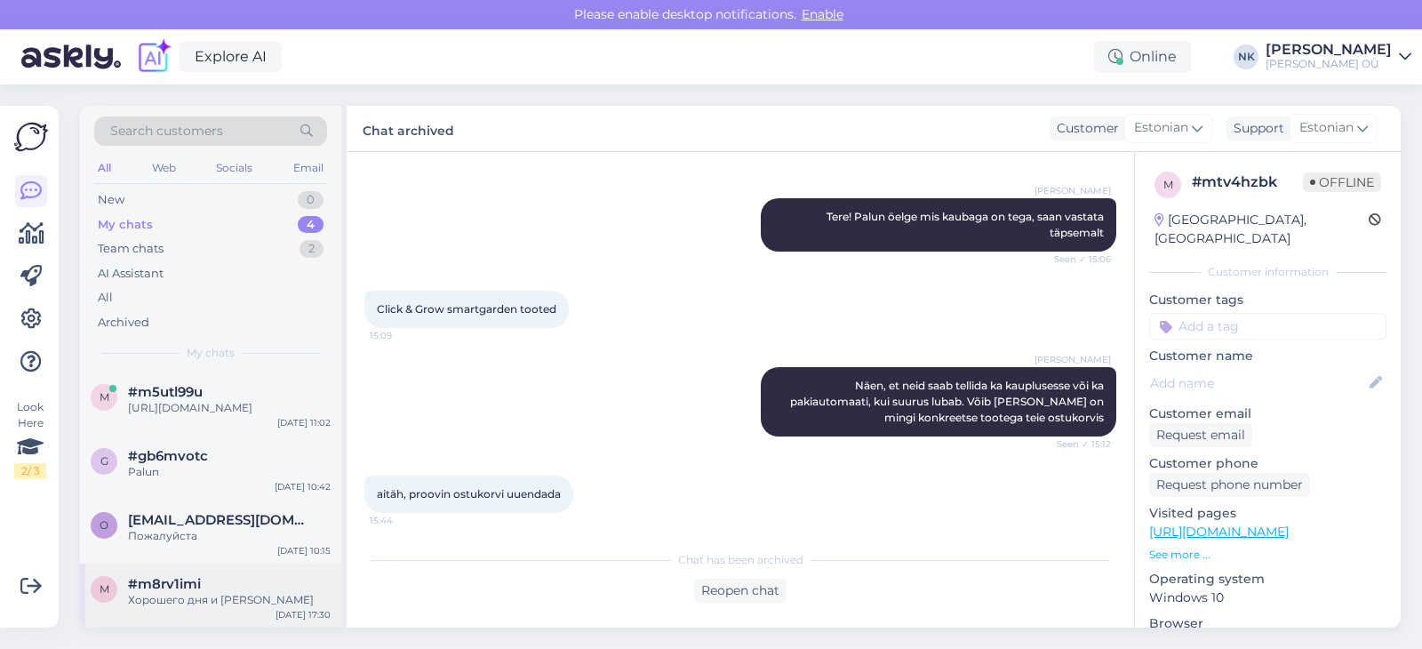
scroll to position [15, 0]
click at [247, 607] on div "Хорошего дня и [PERSON_NAME]" at bounding box center [229, 600] width 203 height 16
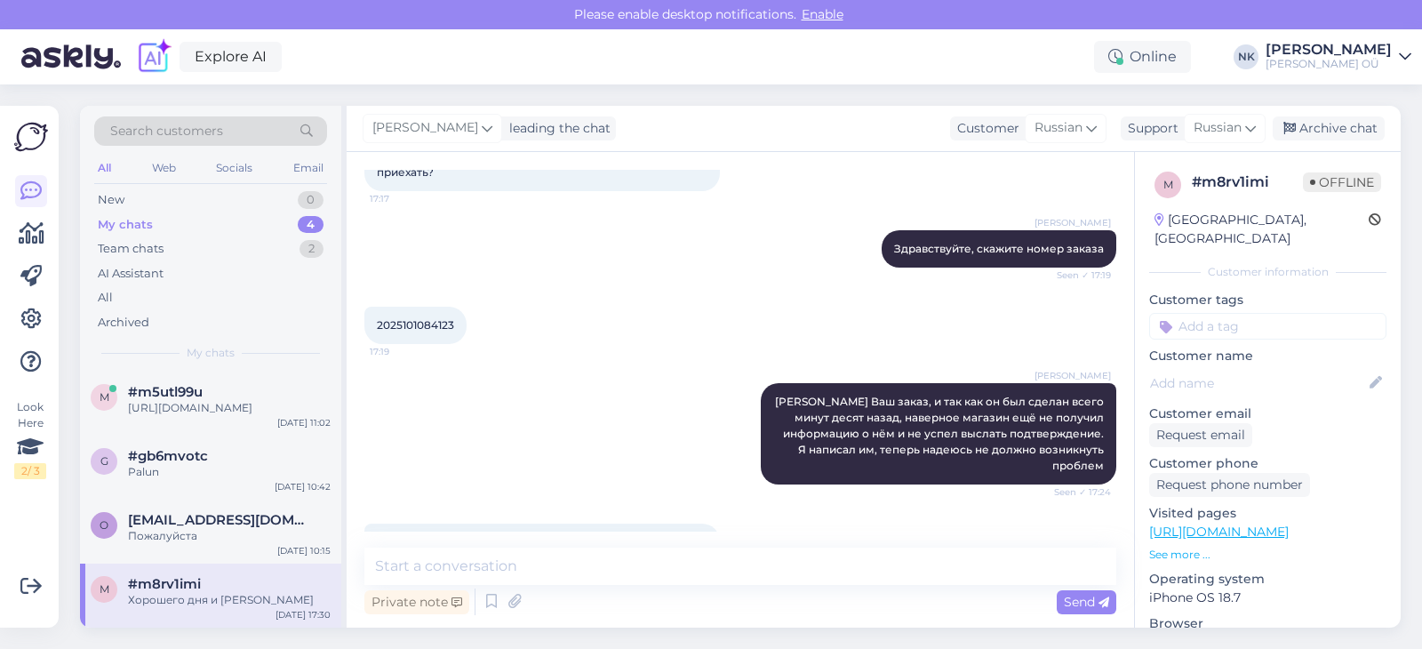
scroll to position [0, 0]
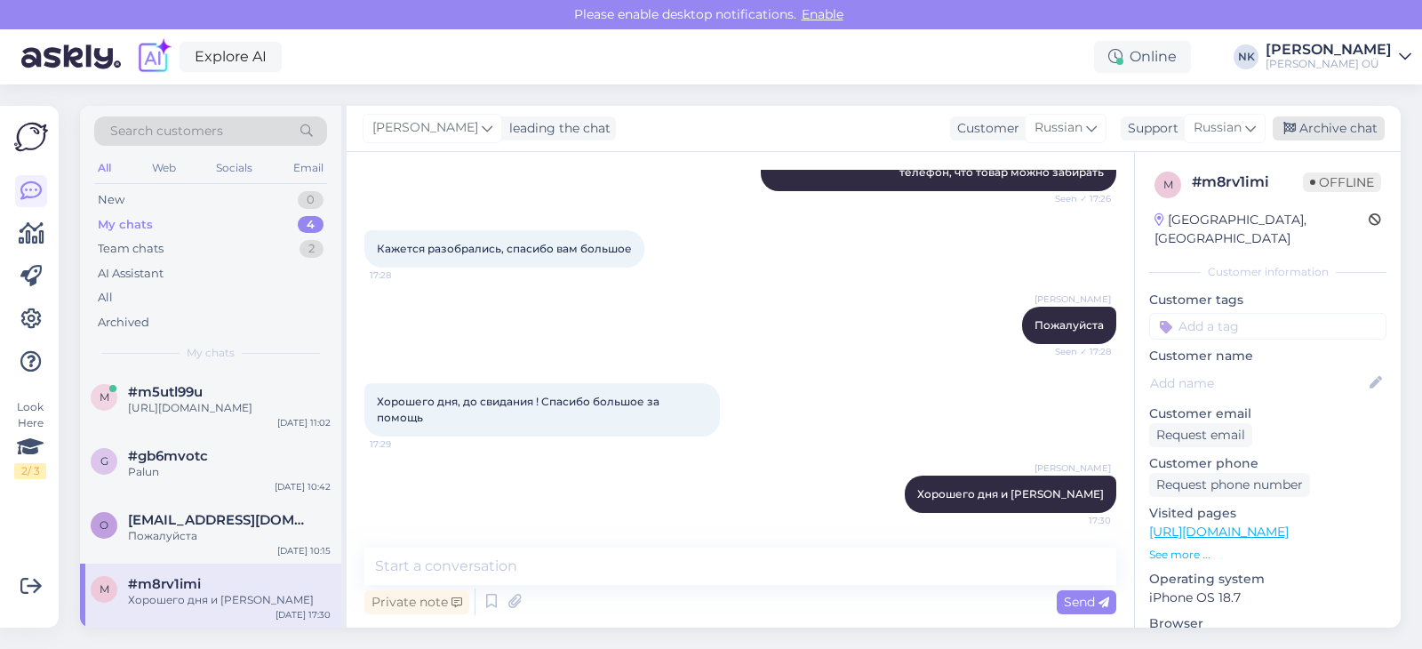
click at [1328, 124] on div "Archive chat" at bounding box center [1328, 128] width 112 height 24
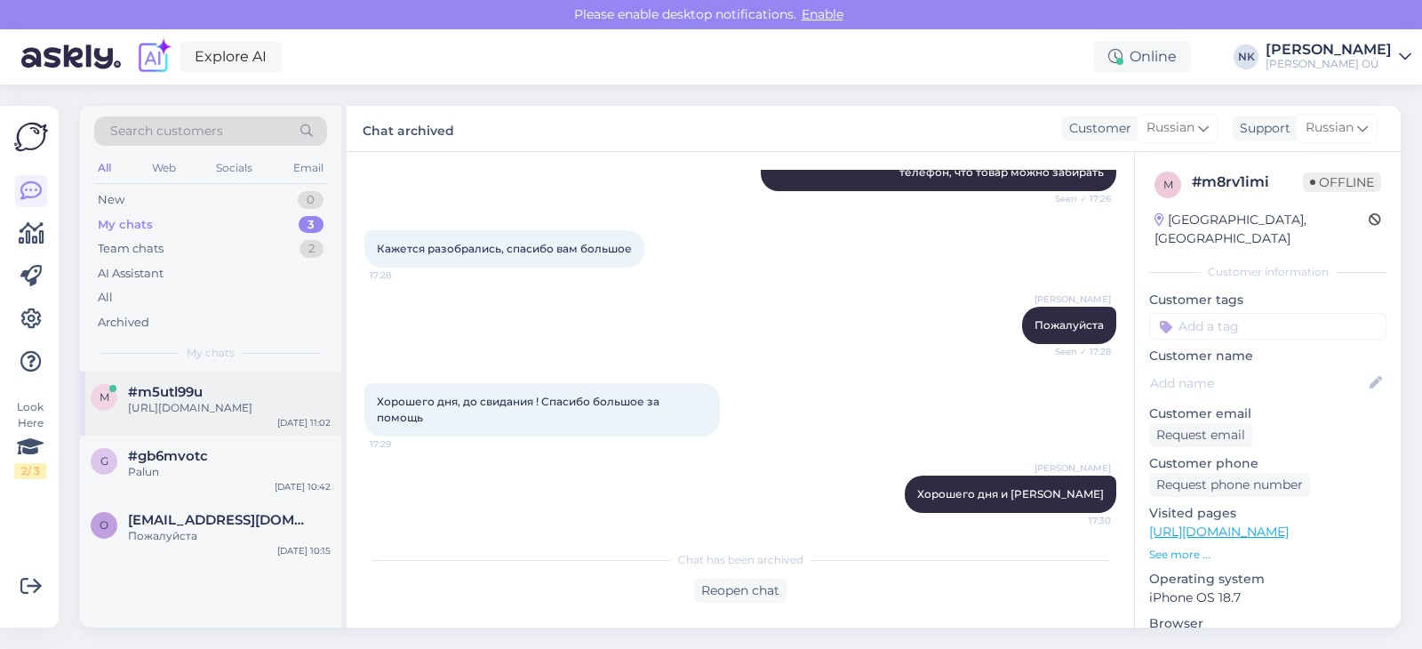
click at [227, 416] on div "[URL][DOMAIN_NAME]" at bounding box center [229, 408] width 203 height 16
